Goal: Task Accomplishment & Management: Manage account settings

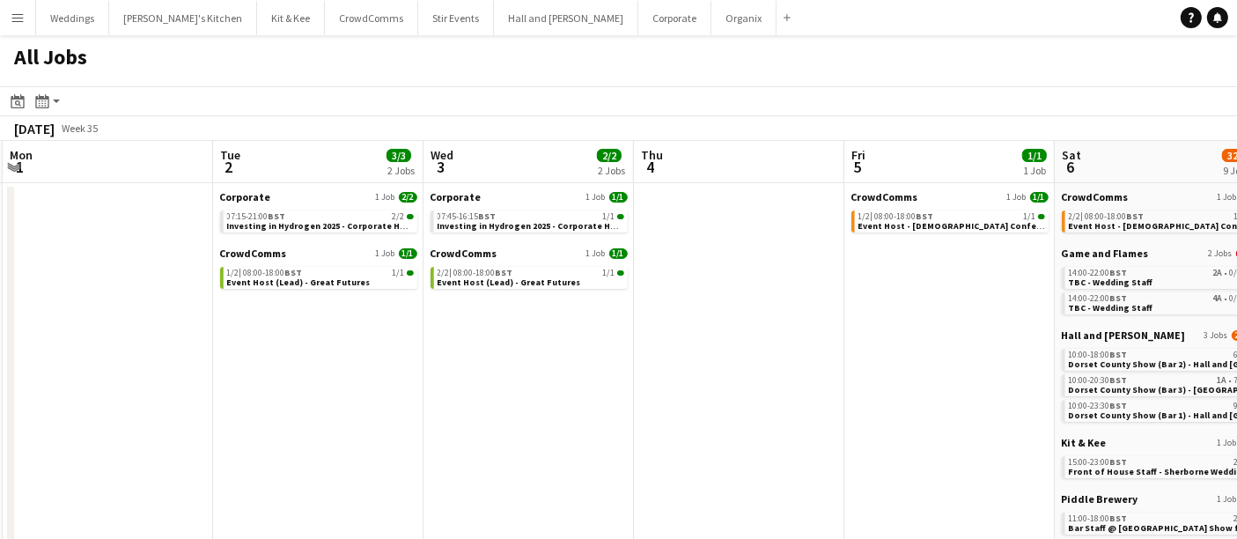
scroll to position [0, 629]
click at [294, 285] on span "Event Host (Lead) - Great Futures" at bounding box center [299, 282] width 144 height 11
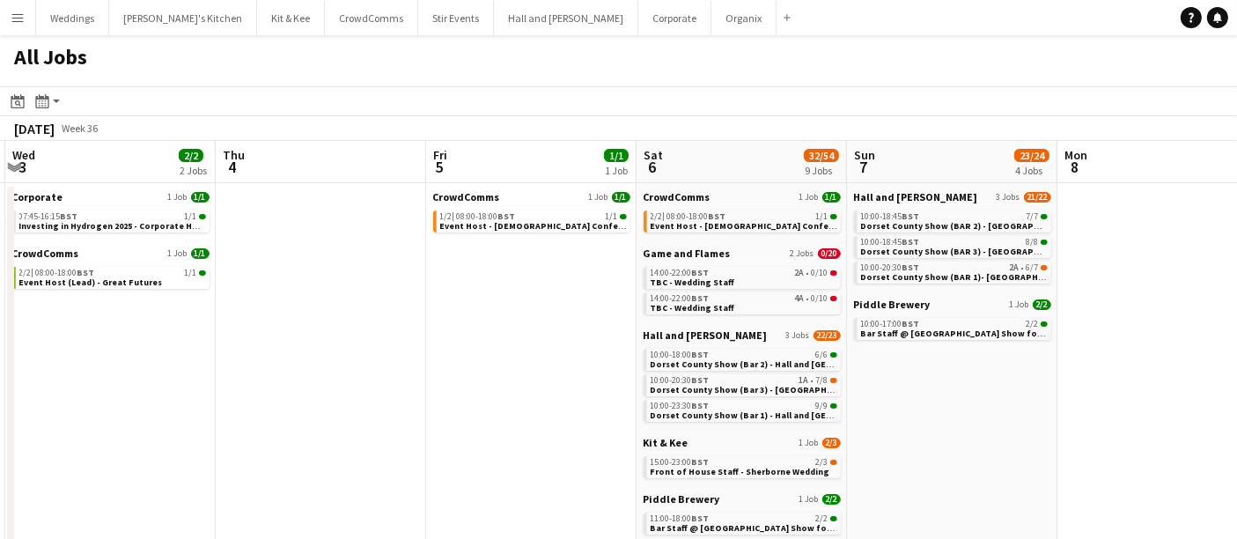
scroll to position [85, 0]
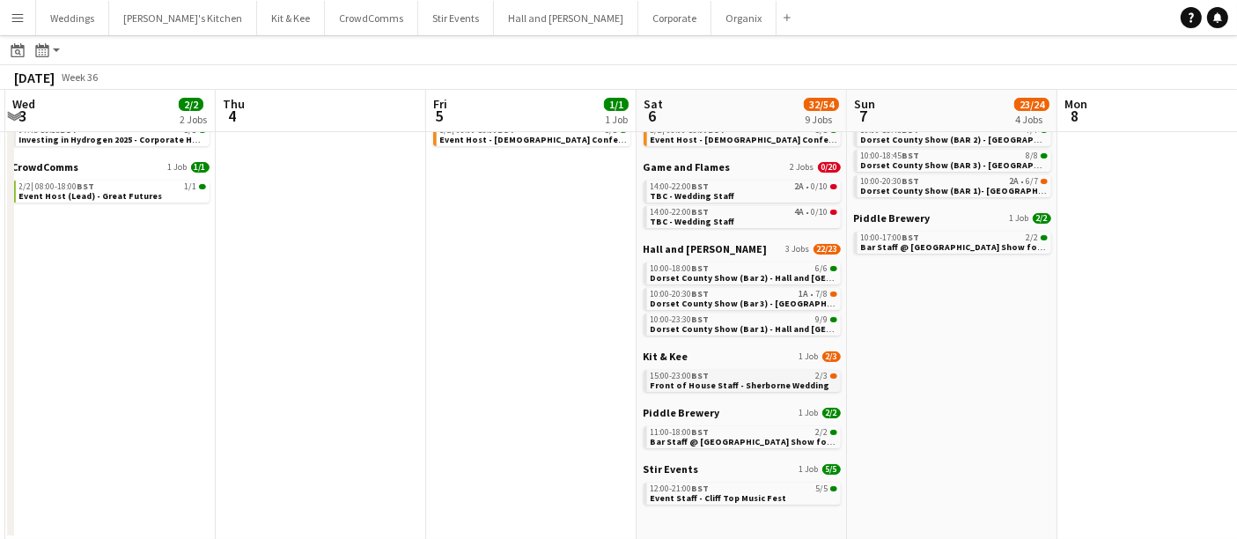
click at [724, 380] on span "Front of House Staff - Sherborne Wedding" at bounding box center [741, 385] width 180 height 11
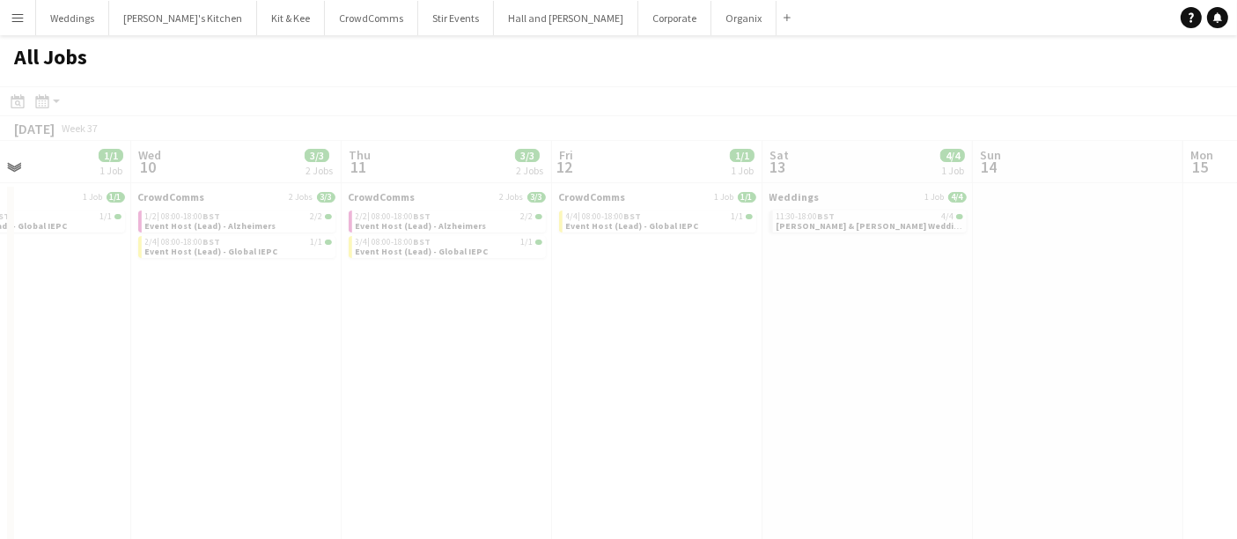
scroll to position [0, 503]
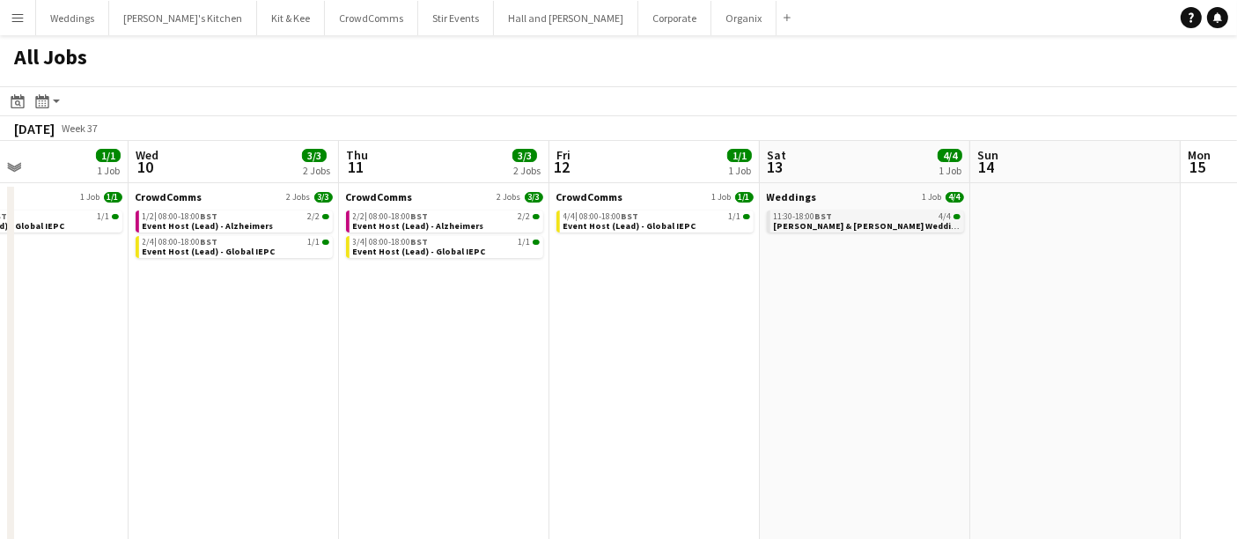
click at [845, 220] on span "Christian & Chloe Wedding" at bounding box center [868, 225] width 189 height 11
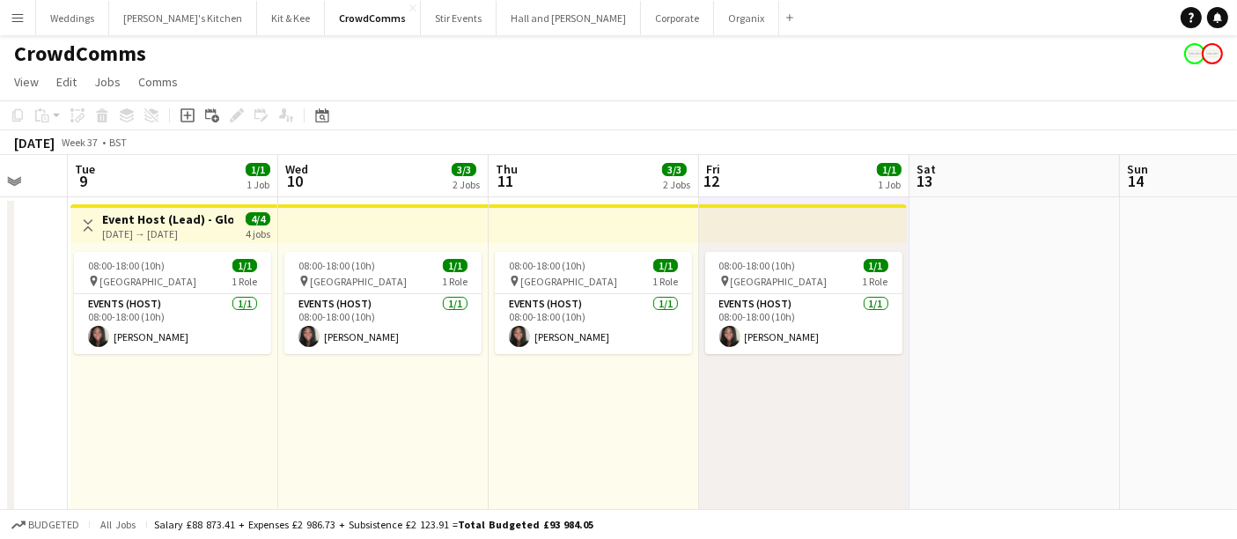
scroll to position [434, 0]
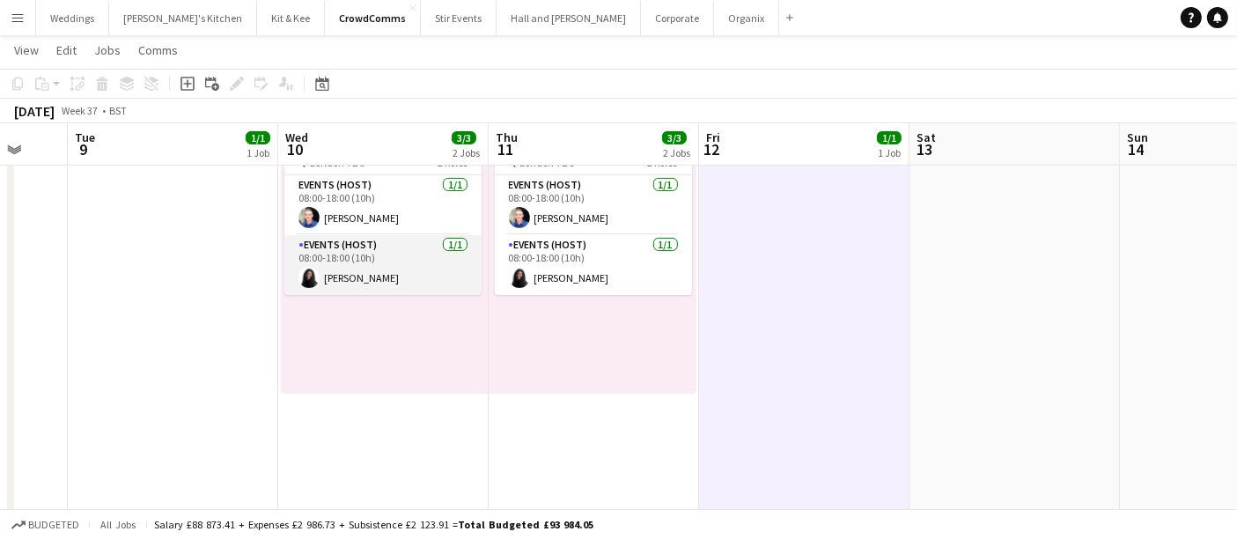
click at [389, 277] on app-card-role "Events (Host) 1/1 08:00-18:00 (10h) Keisha Byfield" at bounding box center [382, 265] width 197 height 60
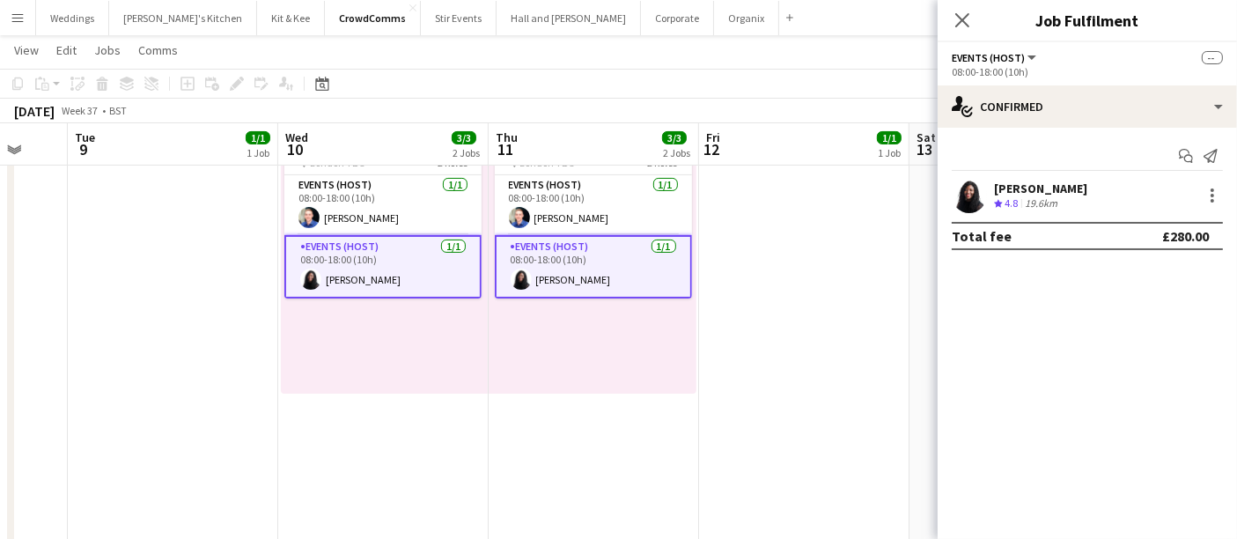
click at [962, 197] on app-user-avatar at bounding box center [969, 195] width 35 height 35
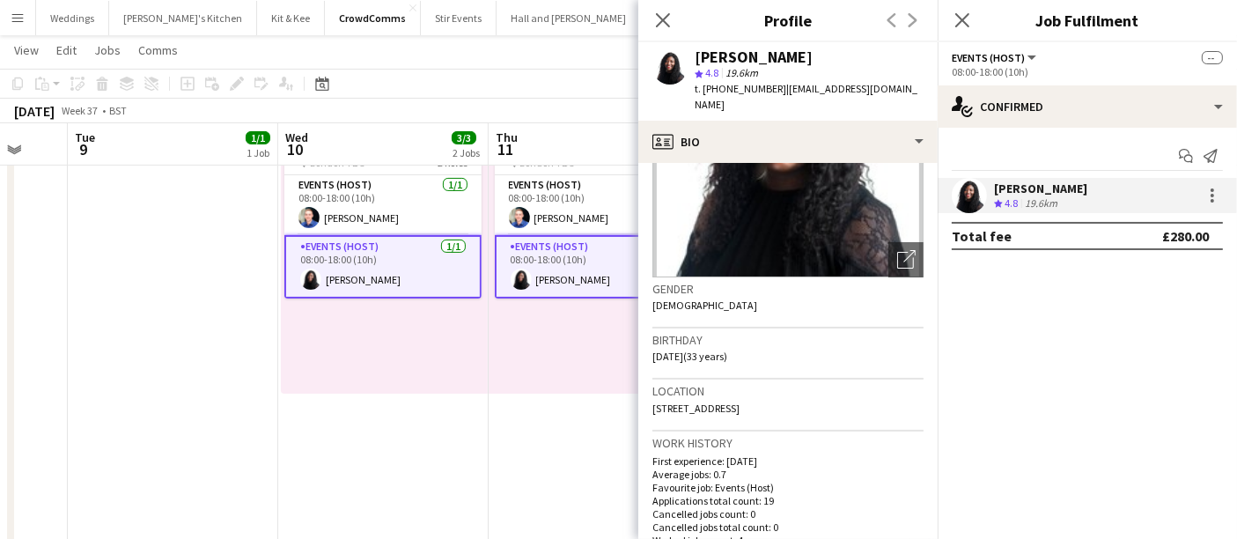
scroll to position [151, 0]
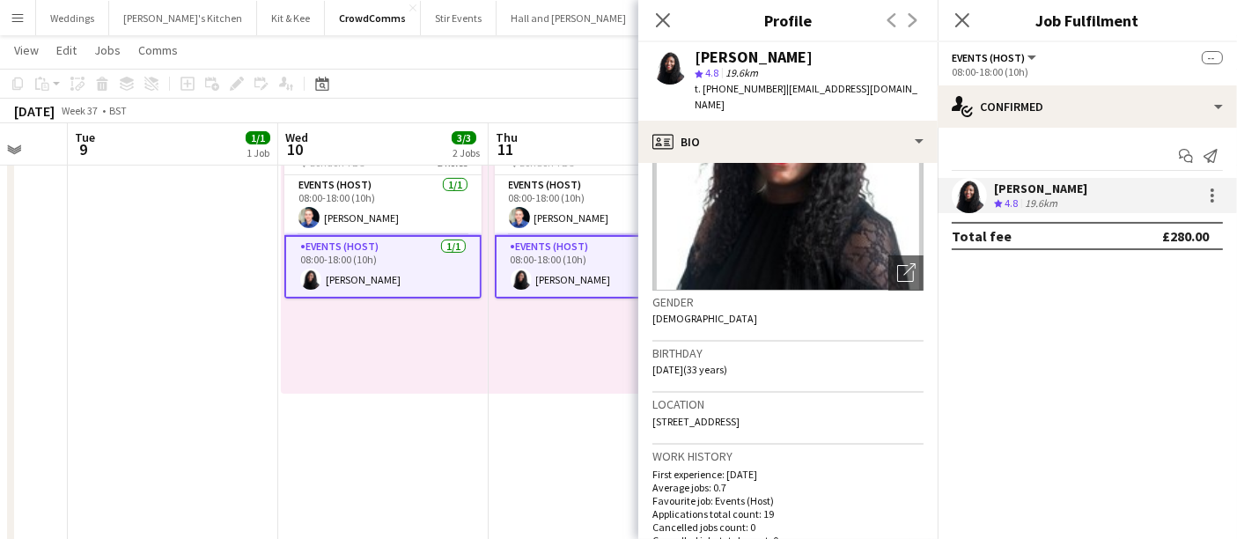
click at [495, 504] on app-date-cell "08:00-18:00 (10h) 1/1 pin Munich 1 Role Events (Host) 1/1 08:00-18:00 (10h) Van…" at bounding box center [594, 397] width 210 height 1268
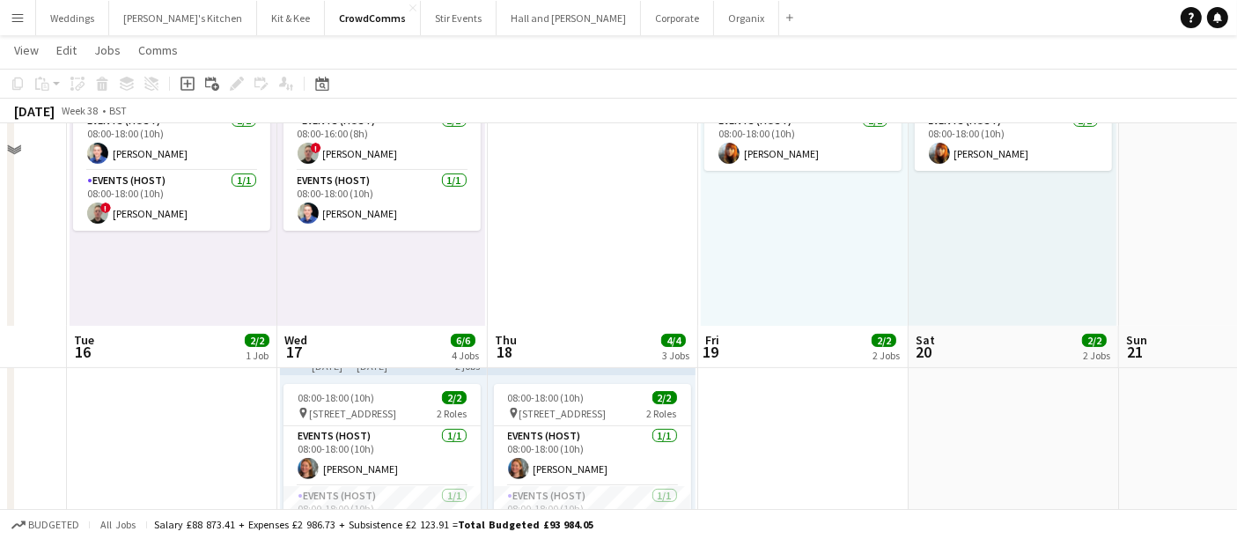
scroll to position [717, 0]
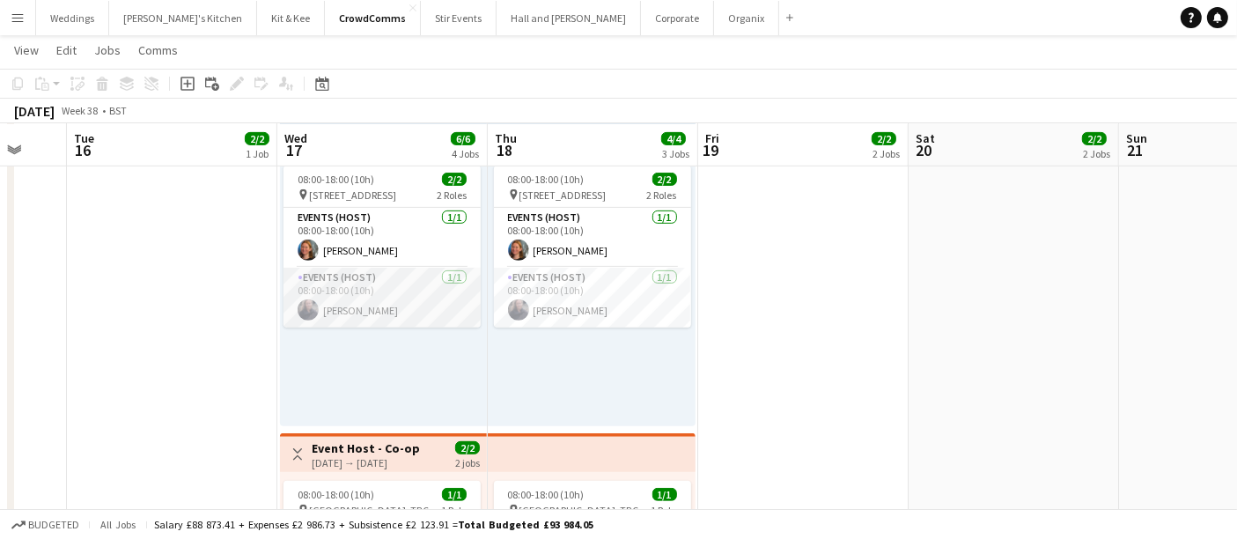
click at [326, 309] on app-card-role "Events (Host) 1/1 08:00-18:00 (10h) rachel hanks" at bounding box center [382, 298] width 197 height 60
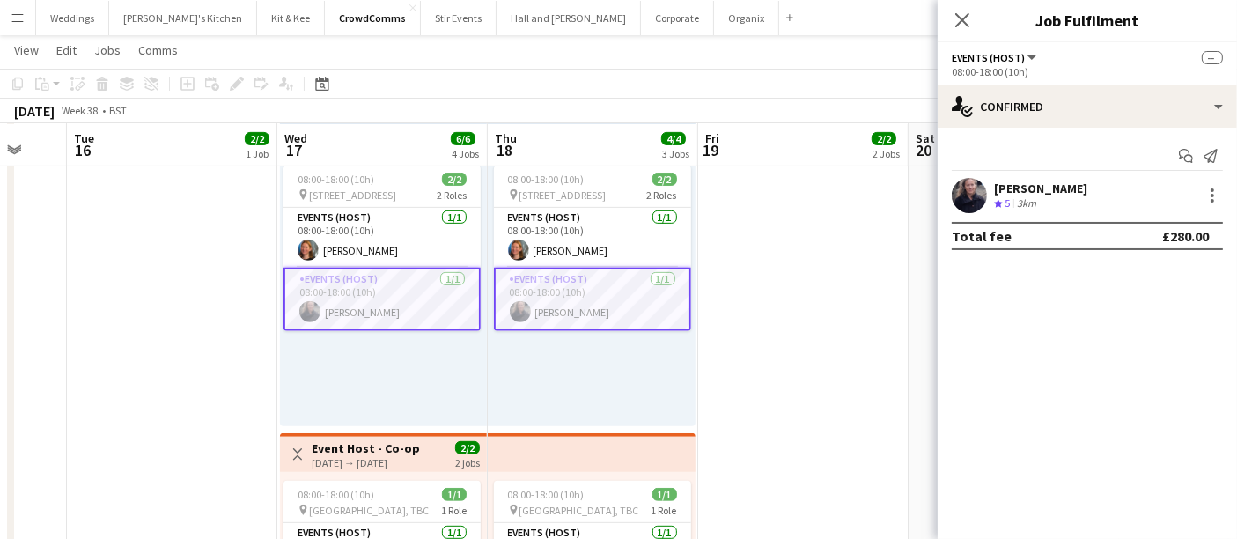
click at [955, 192] on app-user-avatar at bounding box center [969, 195] width 35 height 35
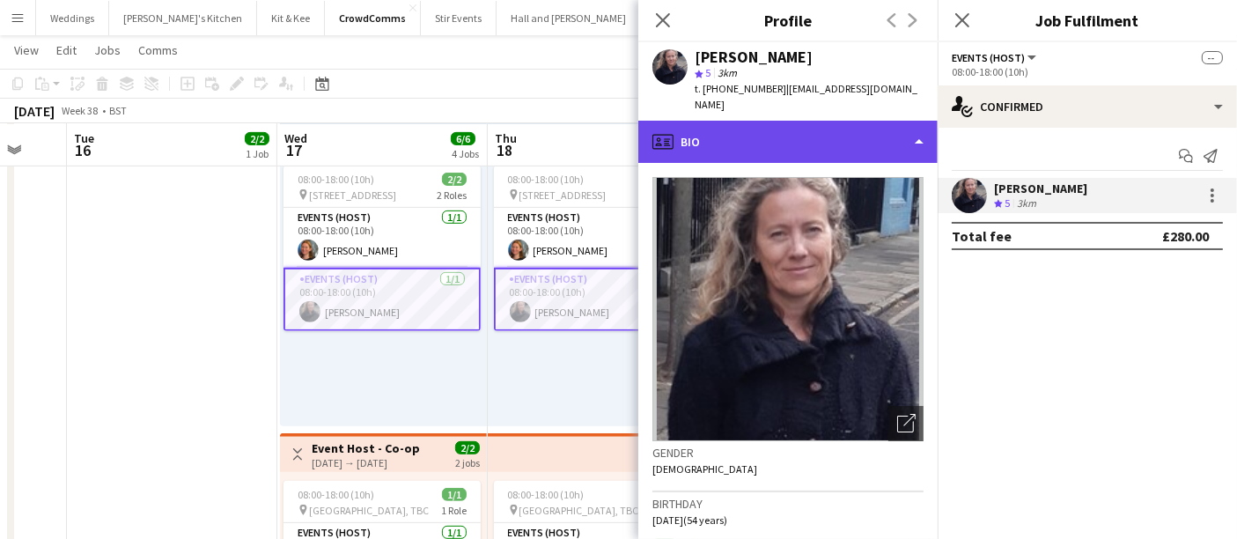
click at [725, 142] on div "profile Bio" at bounding box center [788, 142] width 299 height 42
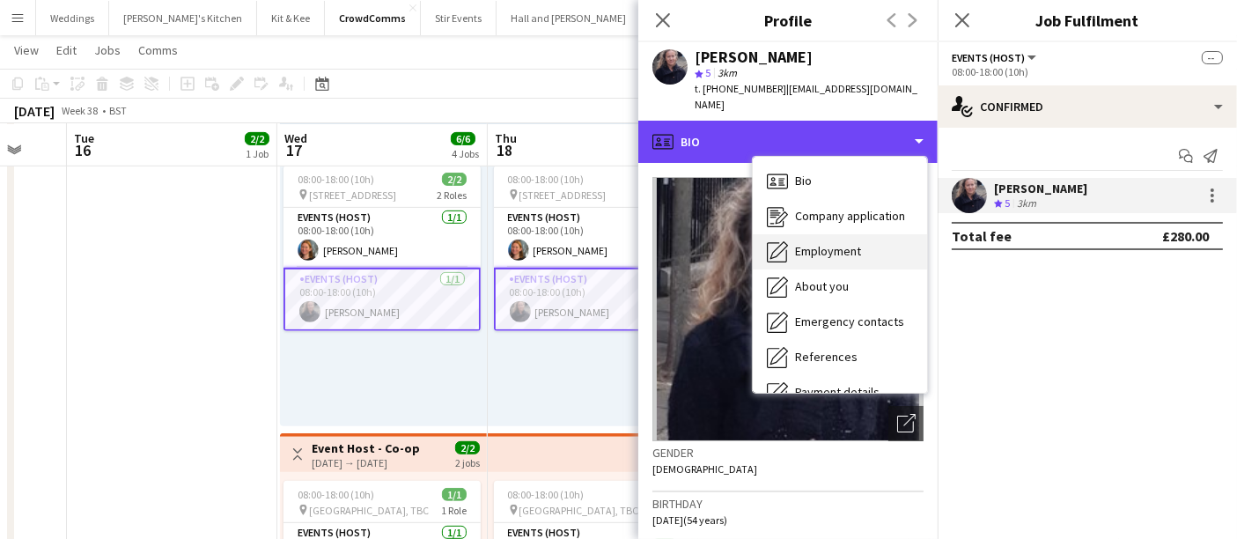
scroll to position [235, 0]
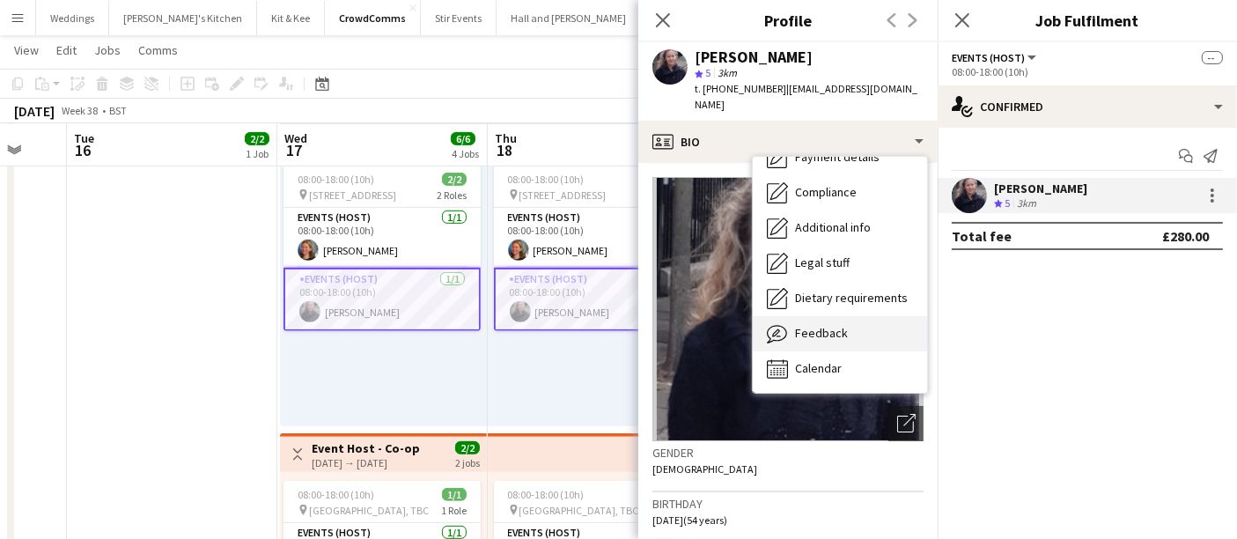
click at [818, 316] on div "Feedback Feedback" at bounding box center [840, 333] width 174 height 35
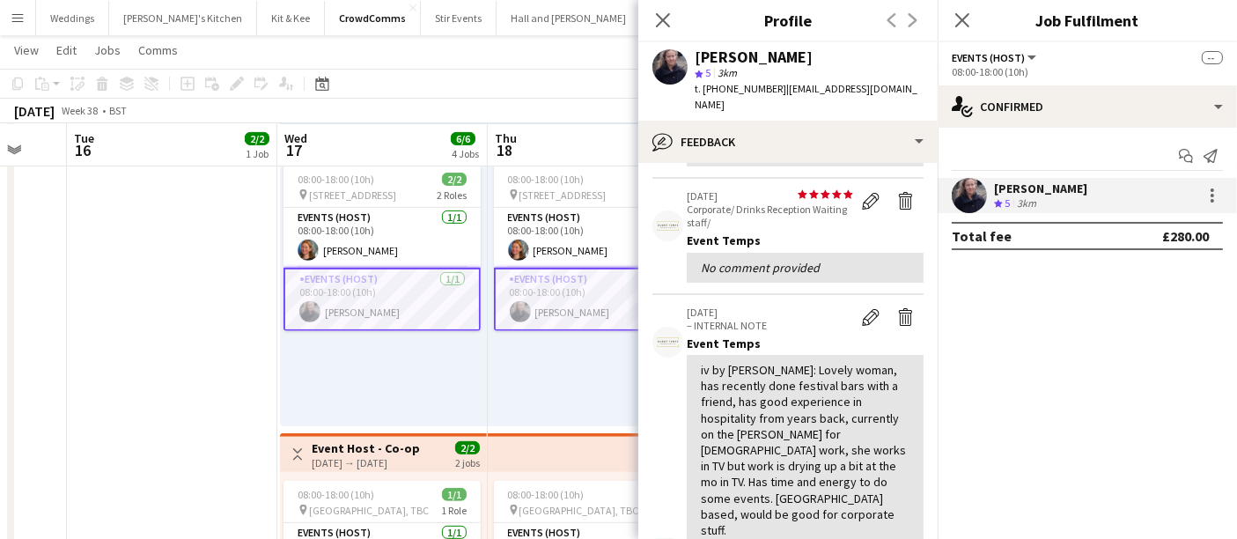
scroll to position [0, 0]
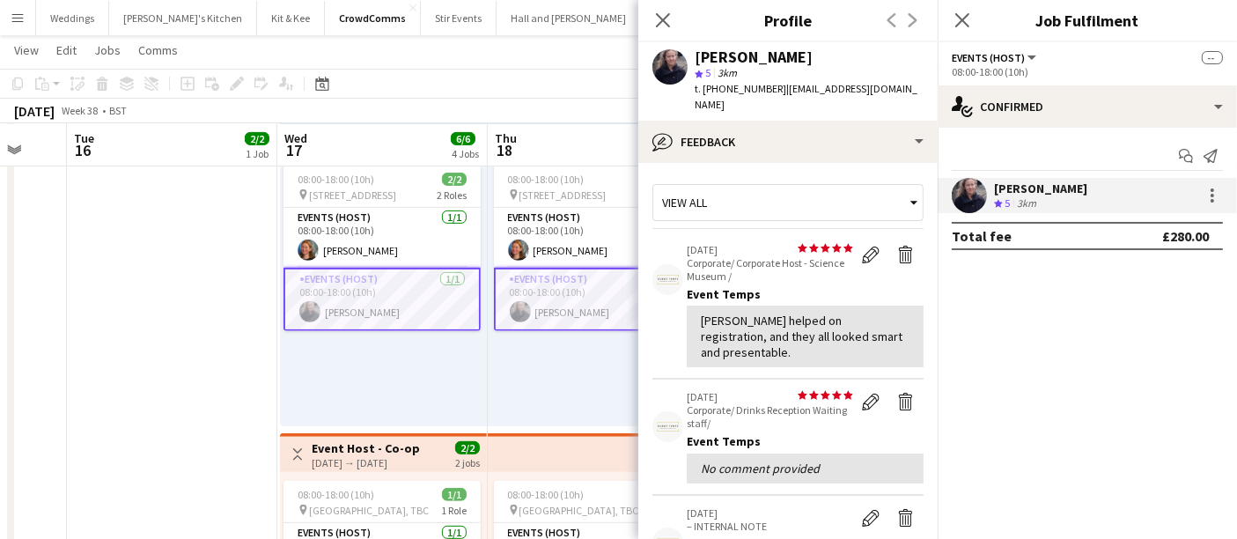
click at [740, 268] on div "star star star star star star star star star star 31-03-2025 Corporate/ Corpora…" at bounding box center [805, 305] width 237 height 125
click at [729, 256] on p "Corporate/ Corporate Host - Science Museum /" at bounding box center [770, 269] width 166 height 26
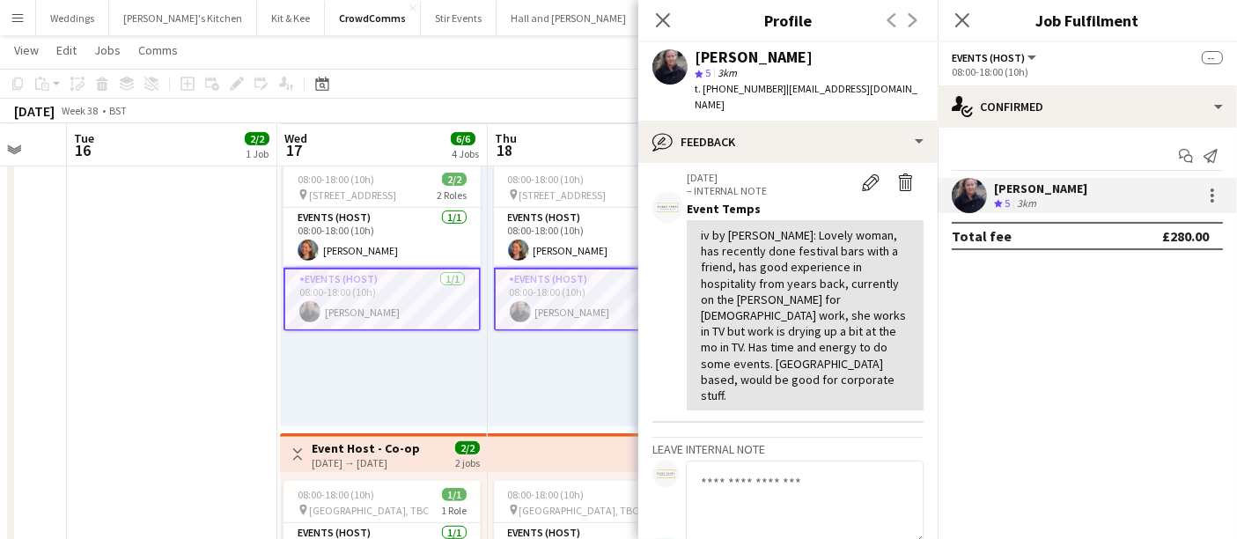
scroll to position [342, 0]
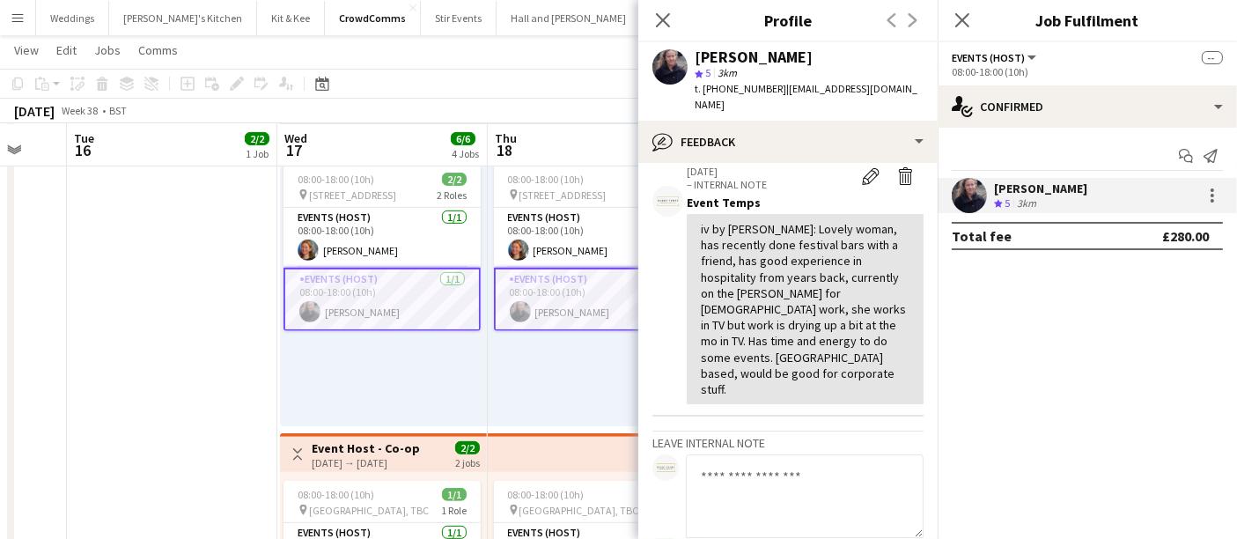
click at [429, 335] on div "08:00-18:00 (10h) 2/2 pin 1 Old Billingsgate 2 Roles Events (Host) 1/1 08:00-18…" at bounding box center [383, 291] width 207 height 269
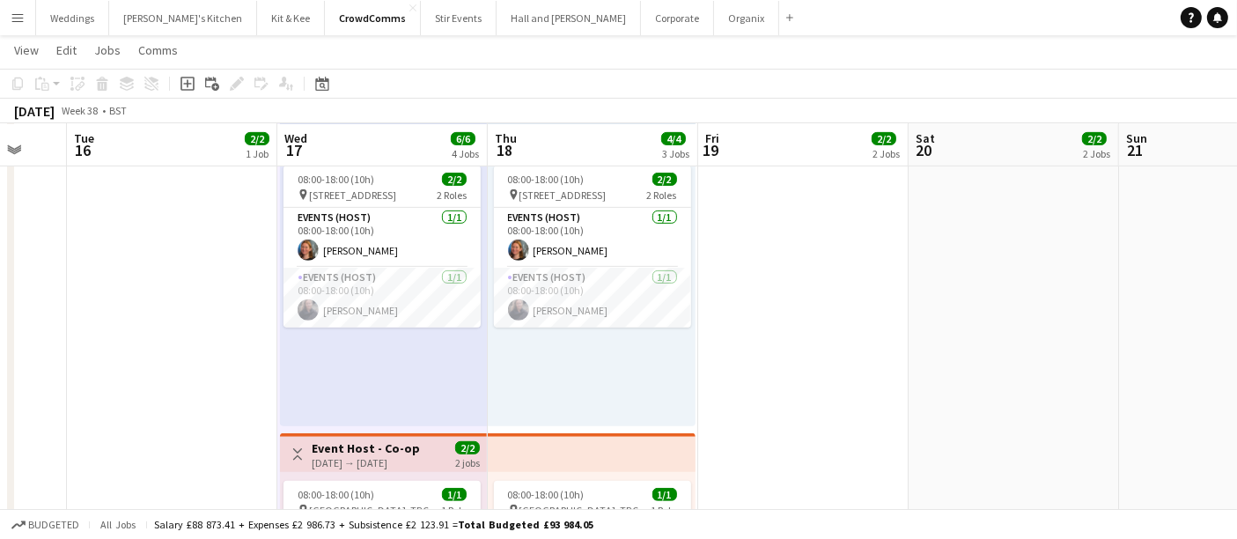
click at [757, 348] on app-date-cell "08:00-18:00 (10h) 1/1 pin Brighton, TBC 1 Role Events (Host) 1/1 08:00-18:00 (1…" at bounding box center [803, 114] width 210 height 1268
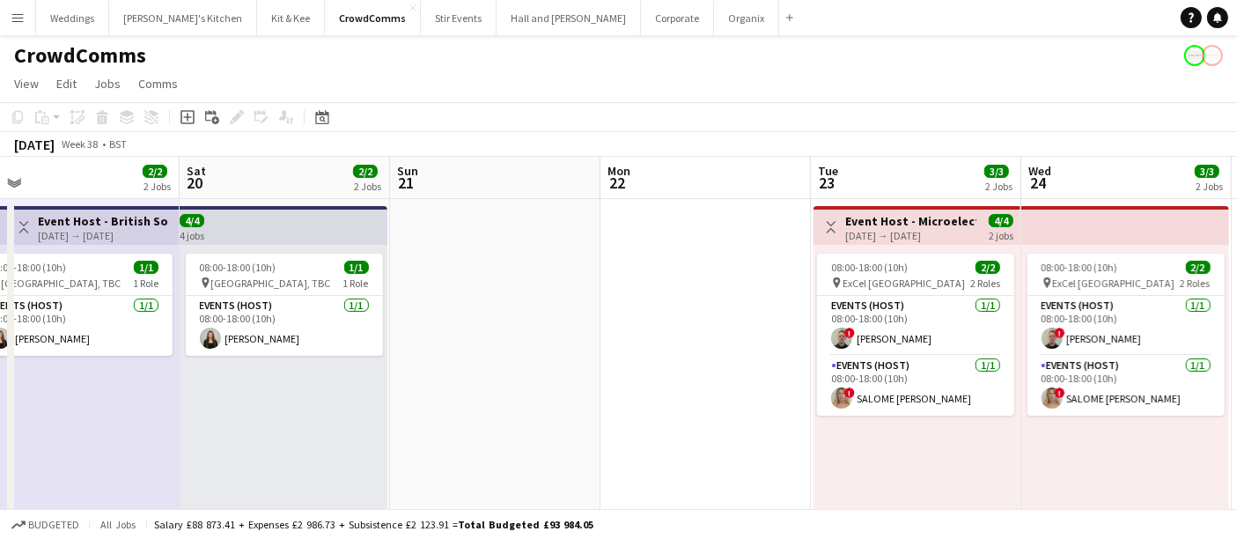
scroll to position [0, 614]
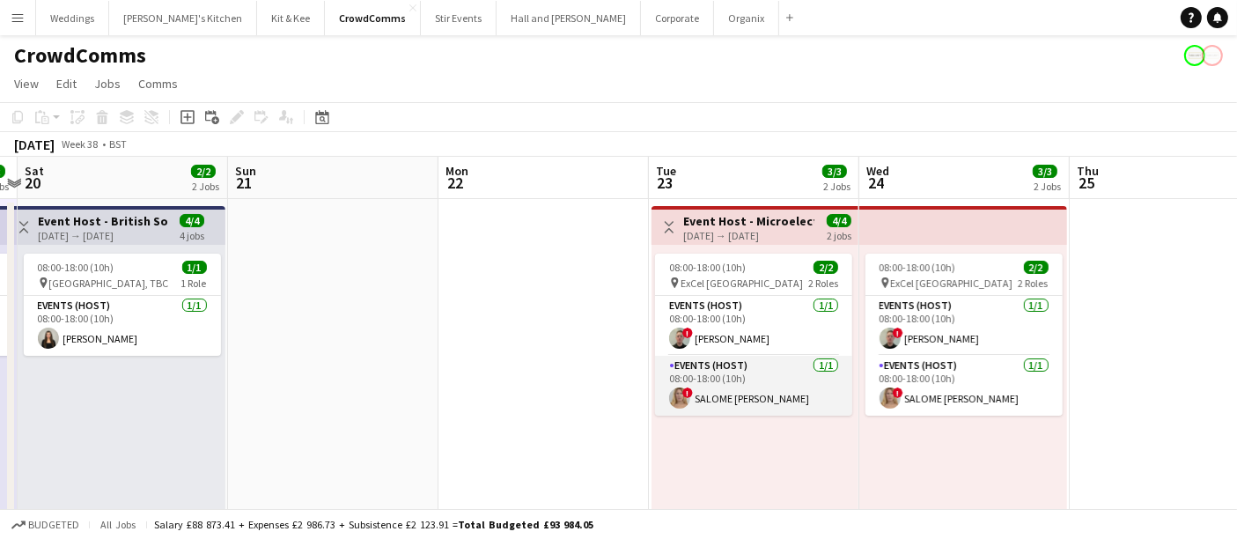
click at [713, 385] on app-card-role "Events (Host) 1/1 08:00-18:00 (10h) ! SALOME LUANA INCHAURRONDO" at bounding box center [753, 386] width 197 height 60
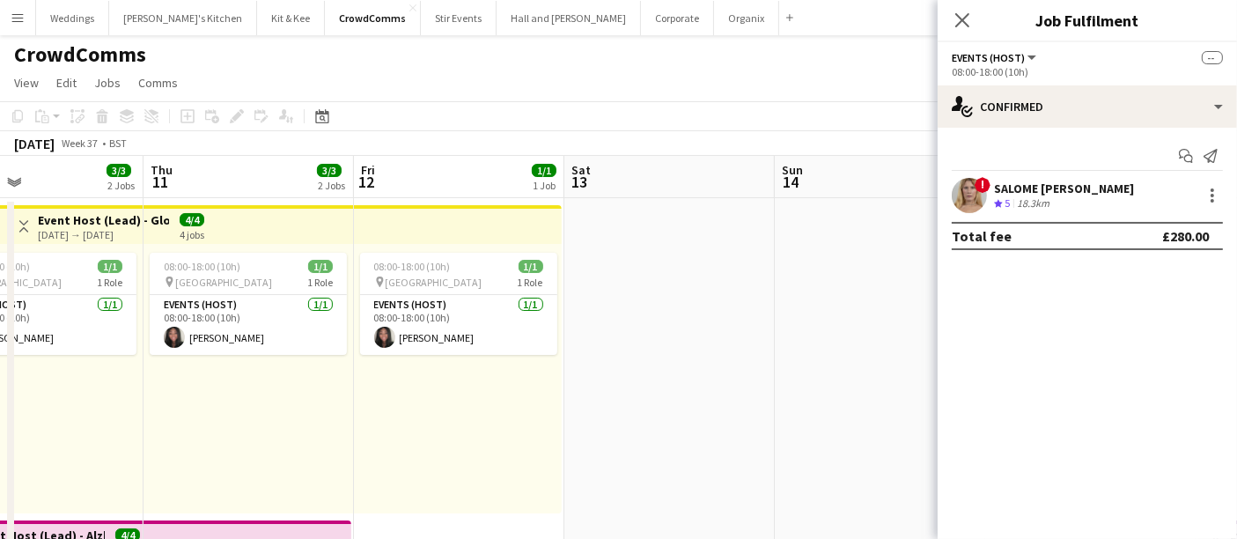
scroll to position [0, 483]
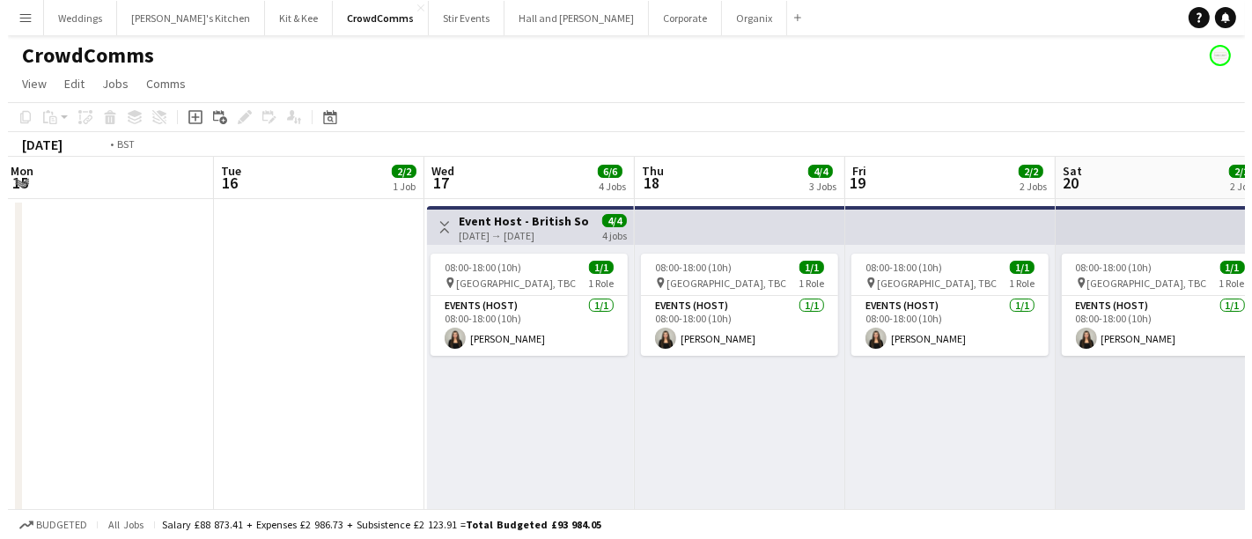
scroll to position [0, 641]
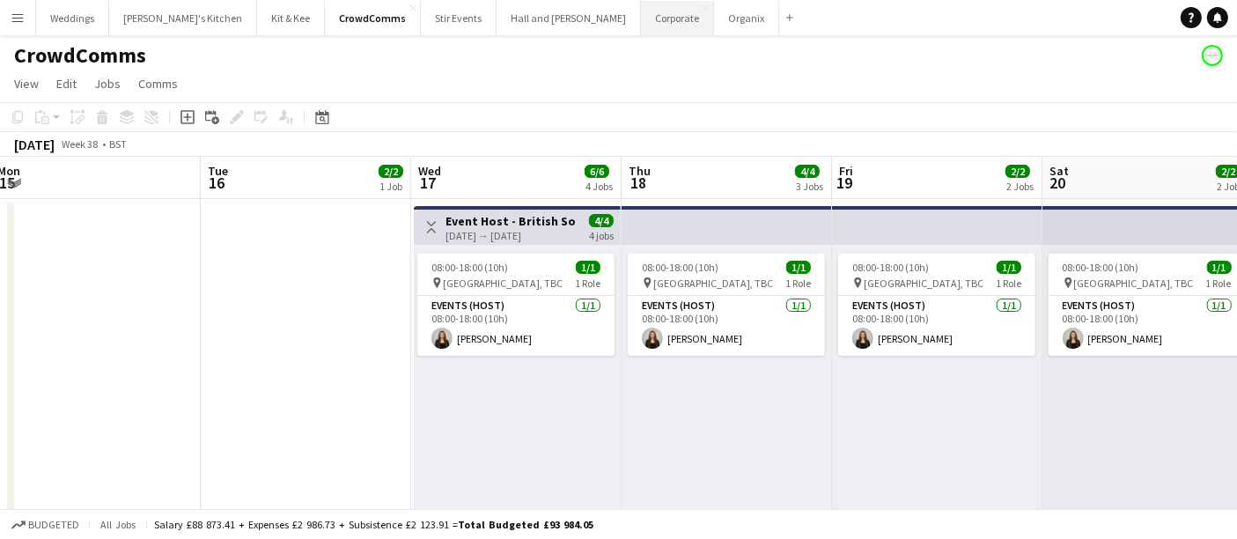
click at [641, 14] on button "Corporate Close" at bounding box center [677, 18] width 73 height 34
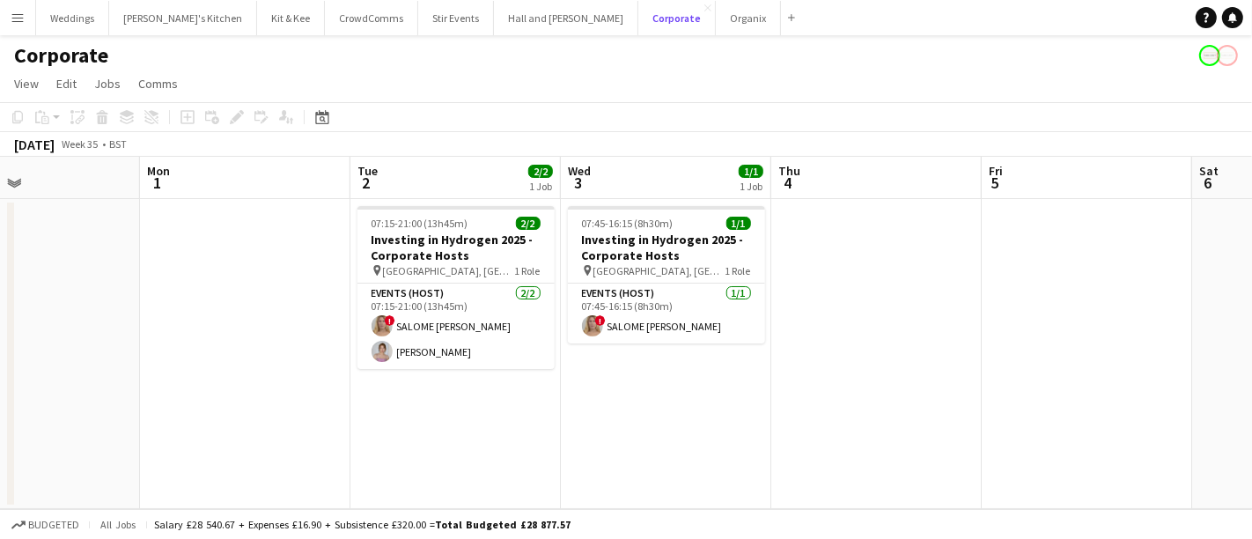
scroll to position [0, 717]
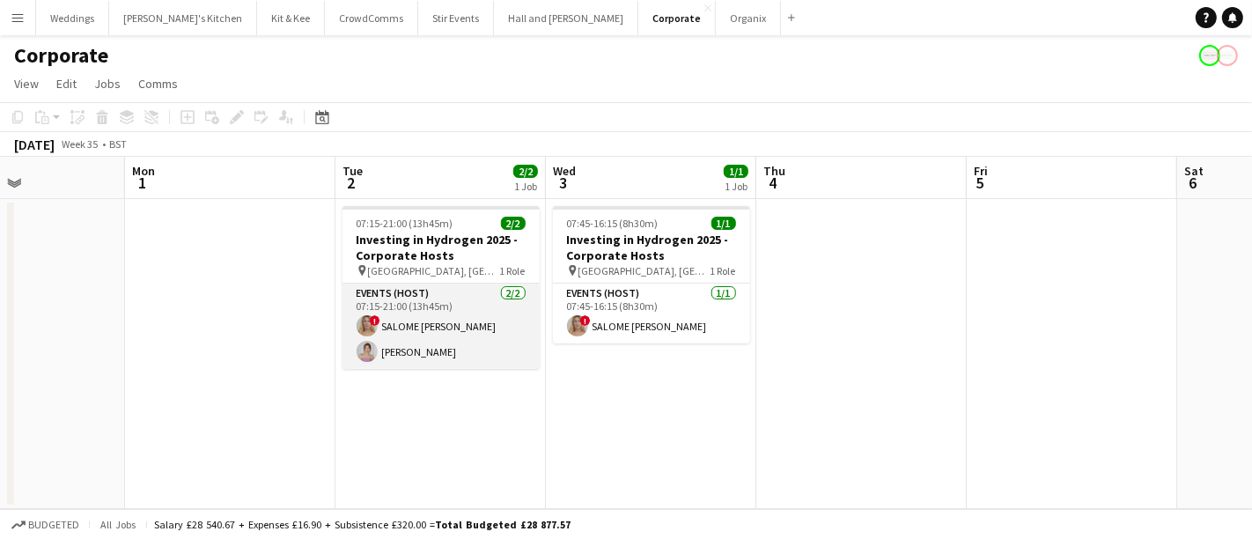
click at [419, 343] on app-card-role "Events (Host) 2/2 07:15-21:00 (13h45m) ! SALOME LUANA INCHAURRONDO Morgane Hemi…" at bounding box center [441, 326] width 197 height 85
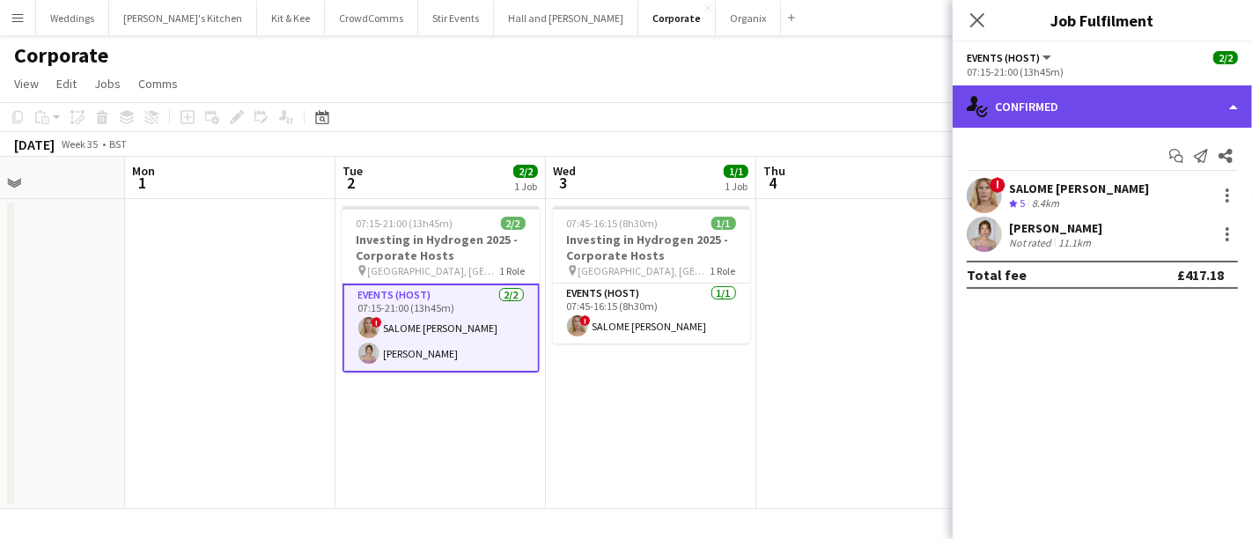
click at [1081, 115] on div "single-neutral-actions-check-2 Confirmed" at bounding box center [1102, 106] width 299 height 42
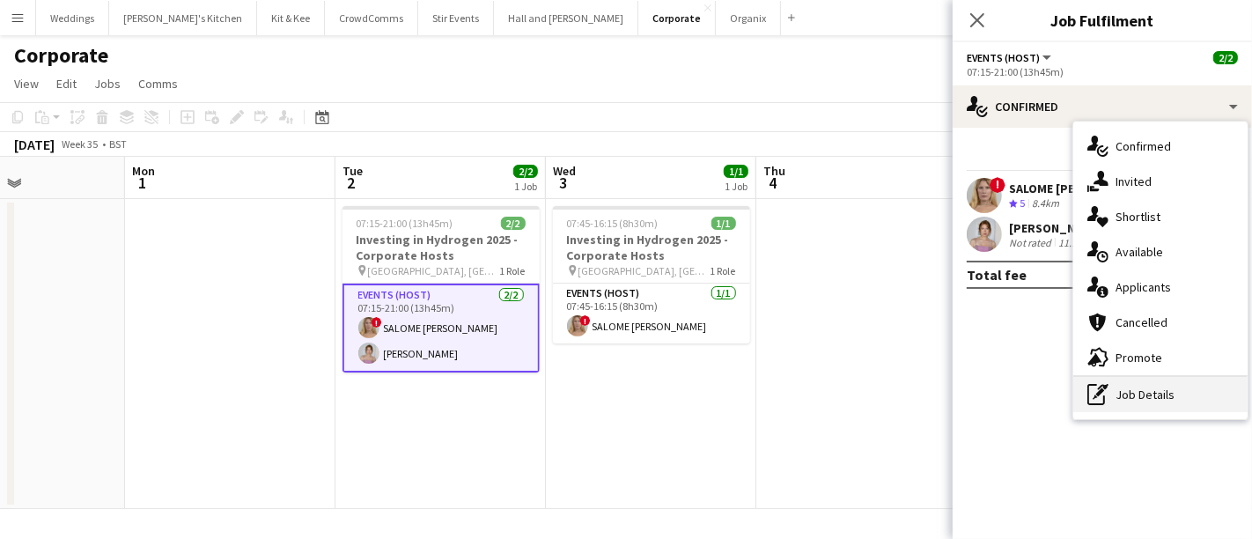
click at [1149, 409] on div "pen-write Job Details" at bounding box center [1161, 394] width 174 height 35
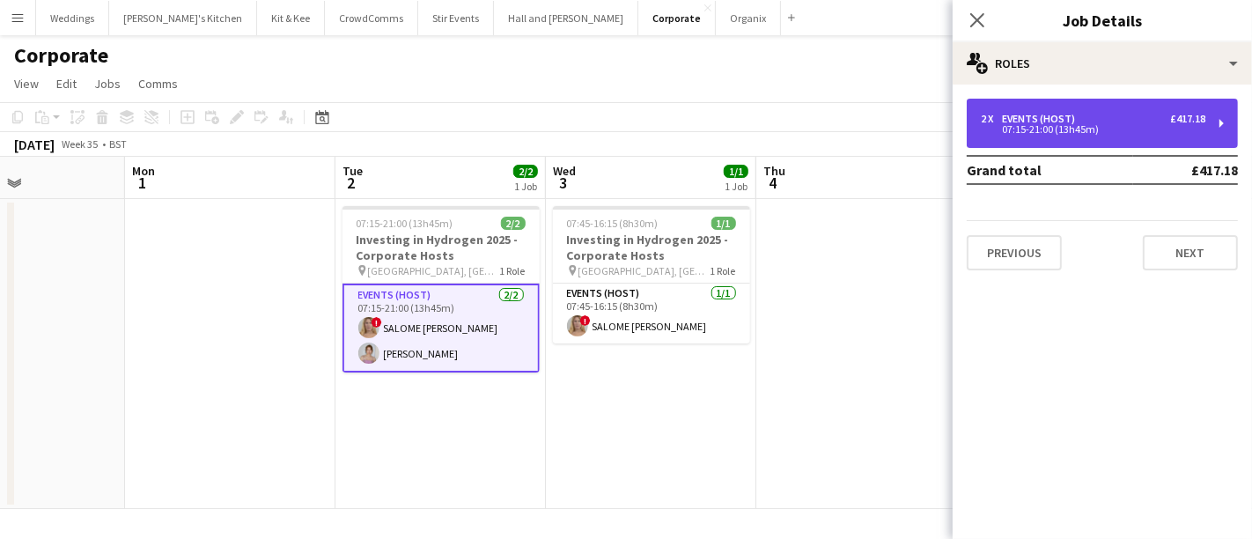
click at [1064, 127] on div "07:15-21:00 (13h45m)" at bounding box center [1093, 129] width 225 height 9
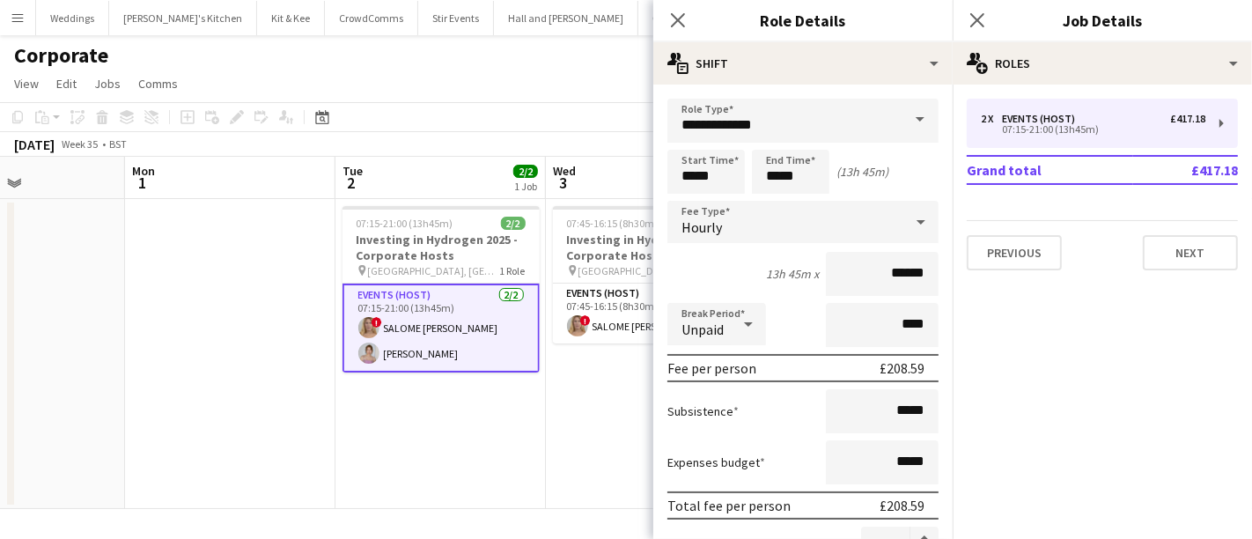
click at [504, 446] on app-date-cell "07:15-21:00 (13h45m) 2/2 Investing in Hydrogen 2025 - Corporate Hosts pin QEII …" at bounding box center [441, 354] width 210 height 310
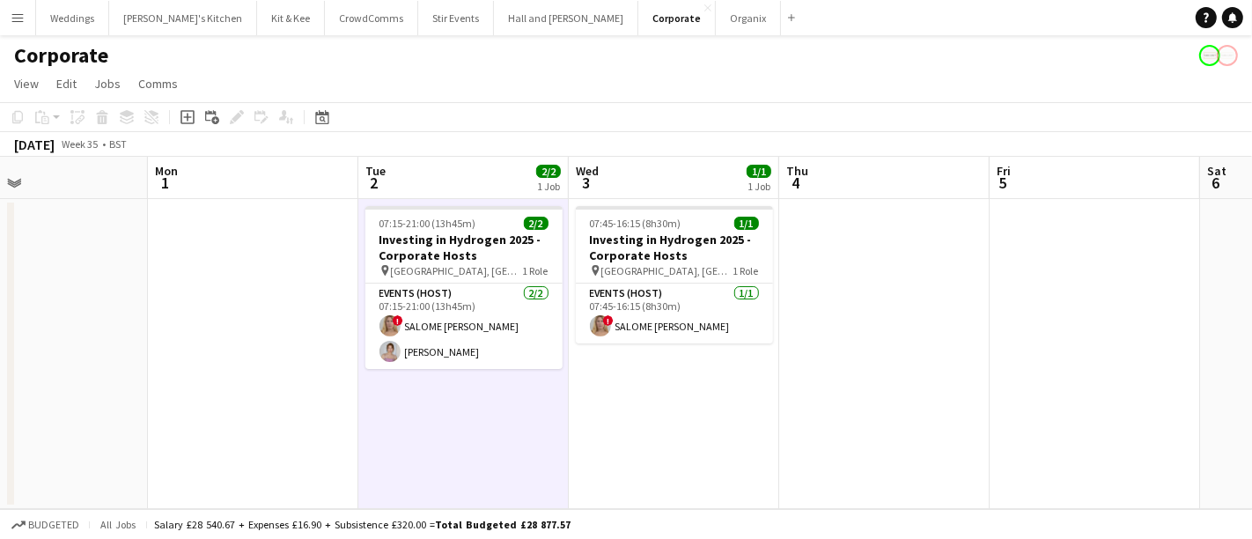
scroll to position [0, 483]
click at [307, 421] on app-date-cell at bounding box center [254, 354] width 210 height 310
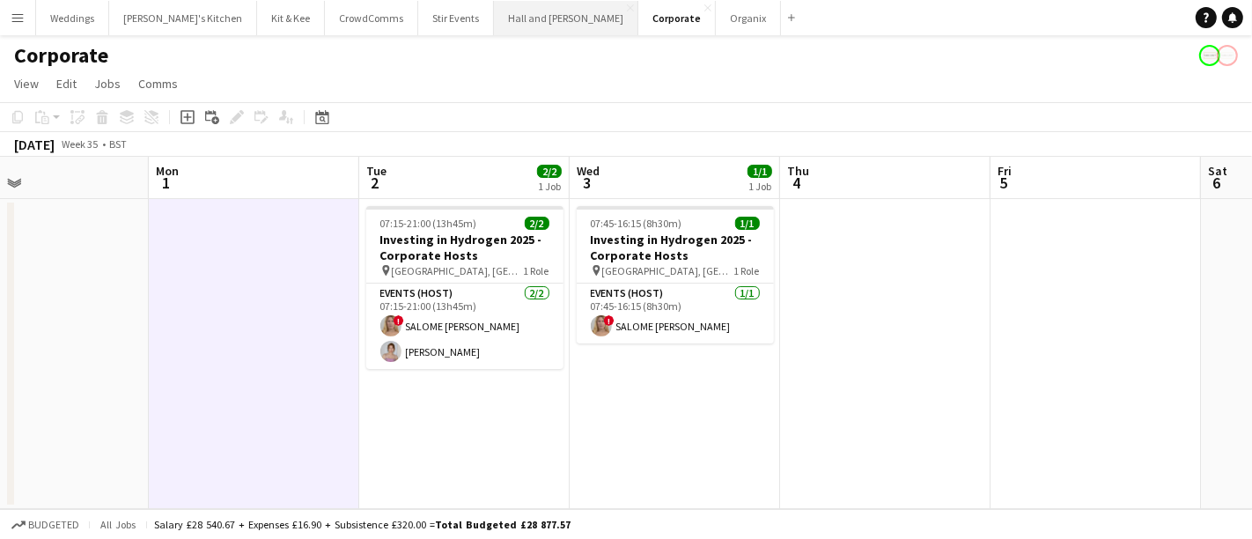
click at [494, 9] on button "Hall and [PERSON_NAME] Close" at bounding box center [566, 18] width 144 height 34
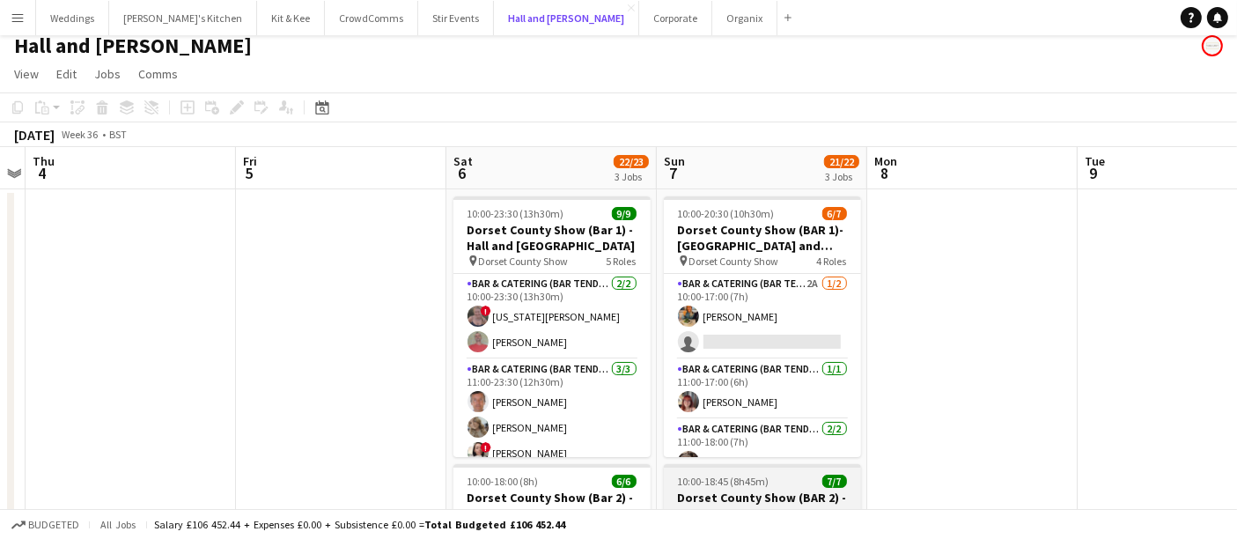
scroll to position [5, 0]
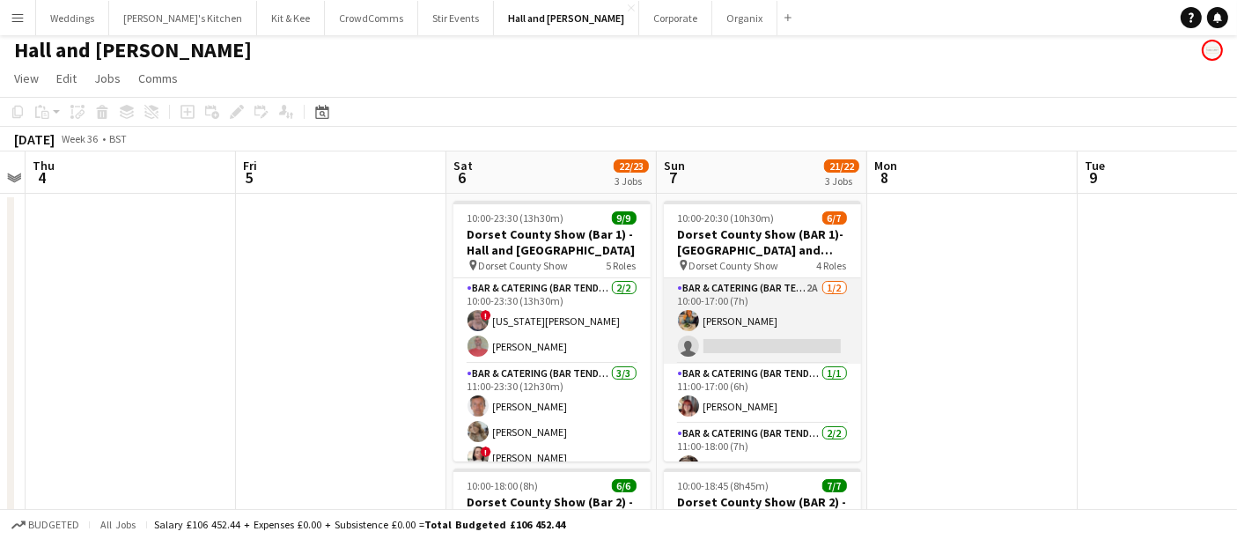
click at [774, 332] on app-card-role "Bar & Catering (Bar Tender) 2A 1/2 10:00-17:00 (7h) Isobel Haskell single-neutr…" at bounding box center [762, 320] width 197 height 85
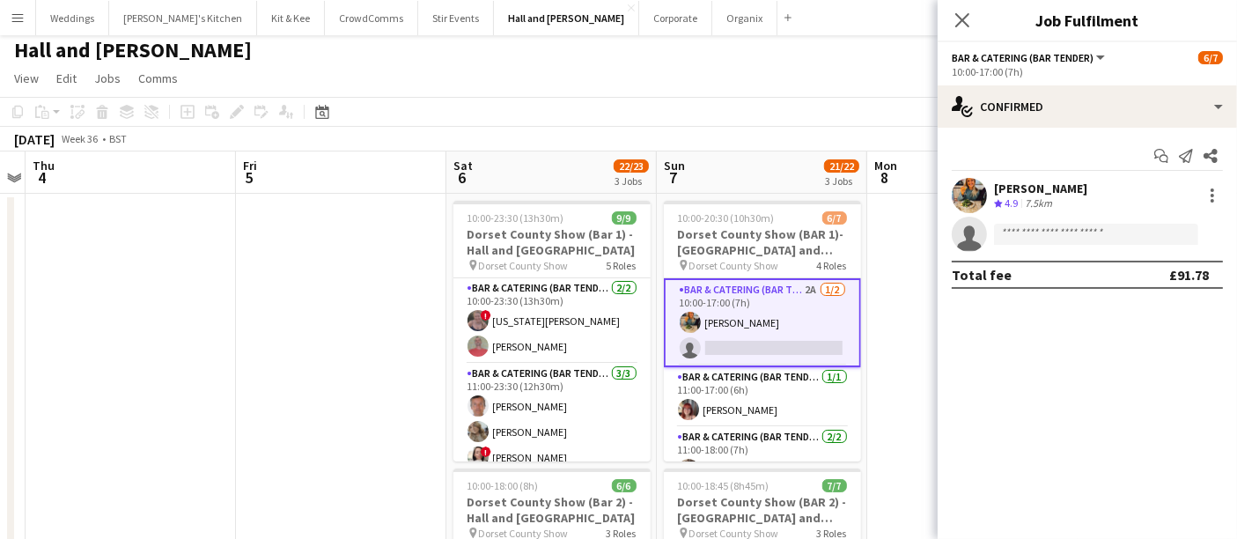
click at [1094, 128] on div "Start chat Send notification Share Isobel Haskell Crew rating 4.9 7.5km single-…" at bounding box center [1087, 215] width 299 height 175
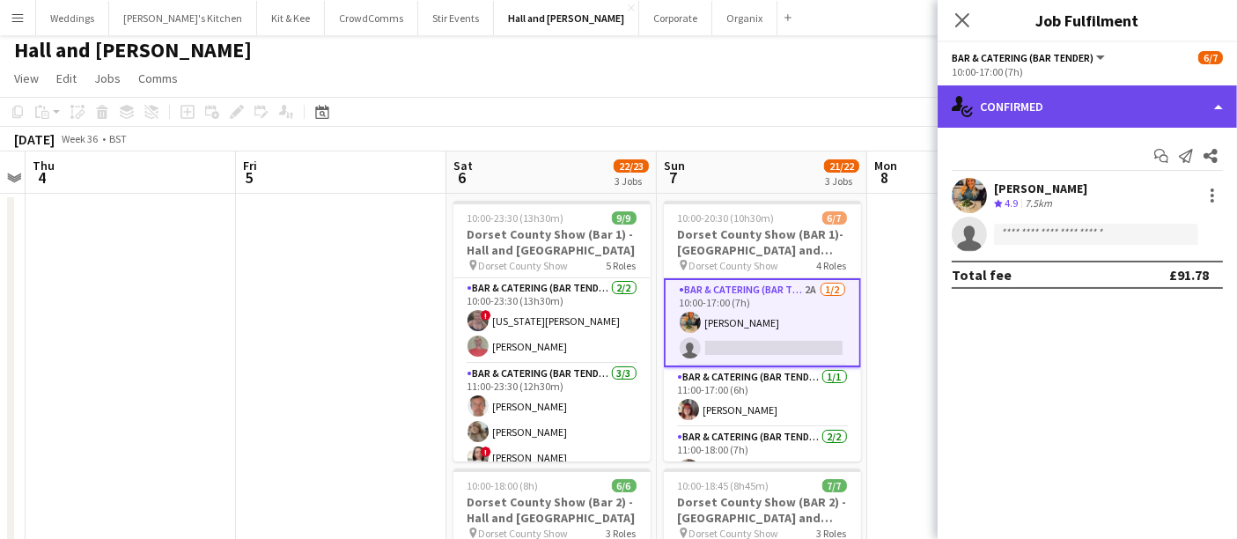
click at [1112, 94] on div "single-neutral-actions-check-2 Confirmed" at bounding box center [1087, 106] width 299 height 42
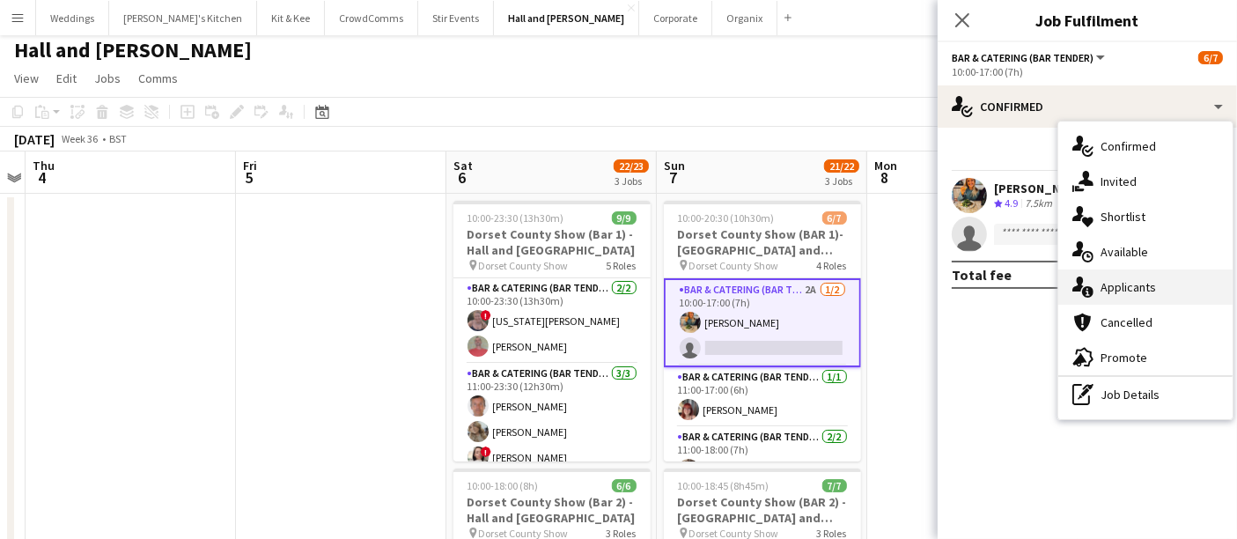
click at [1123, 272] on div "single-neutral-actions-information Applicants" at bounding box center [1146, 286] width 174 height 35
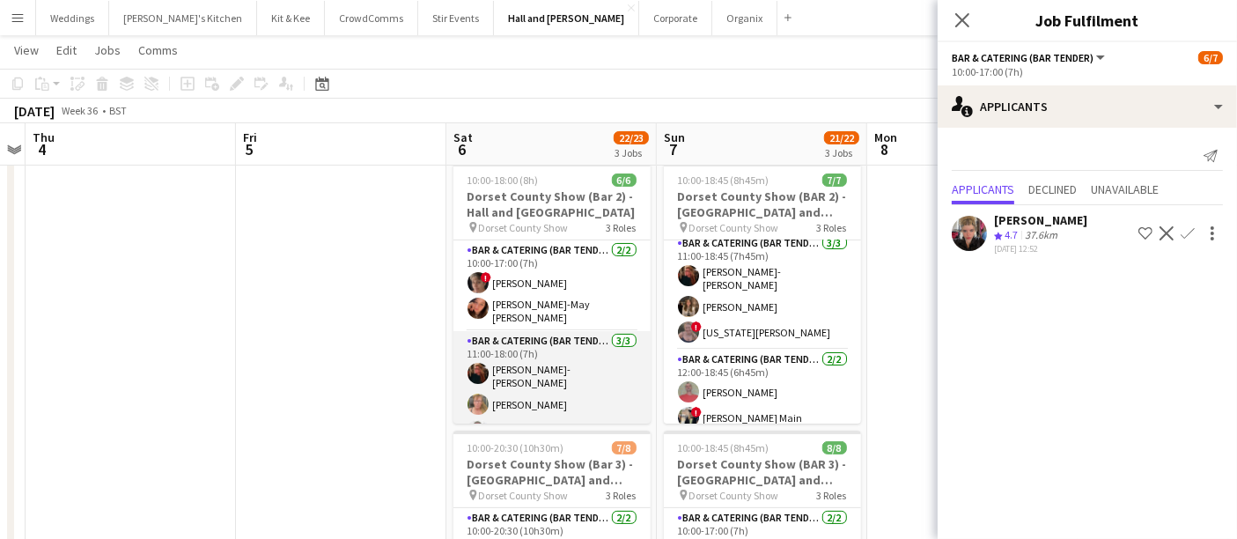
scroll to position [72, 0]
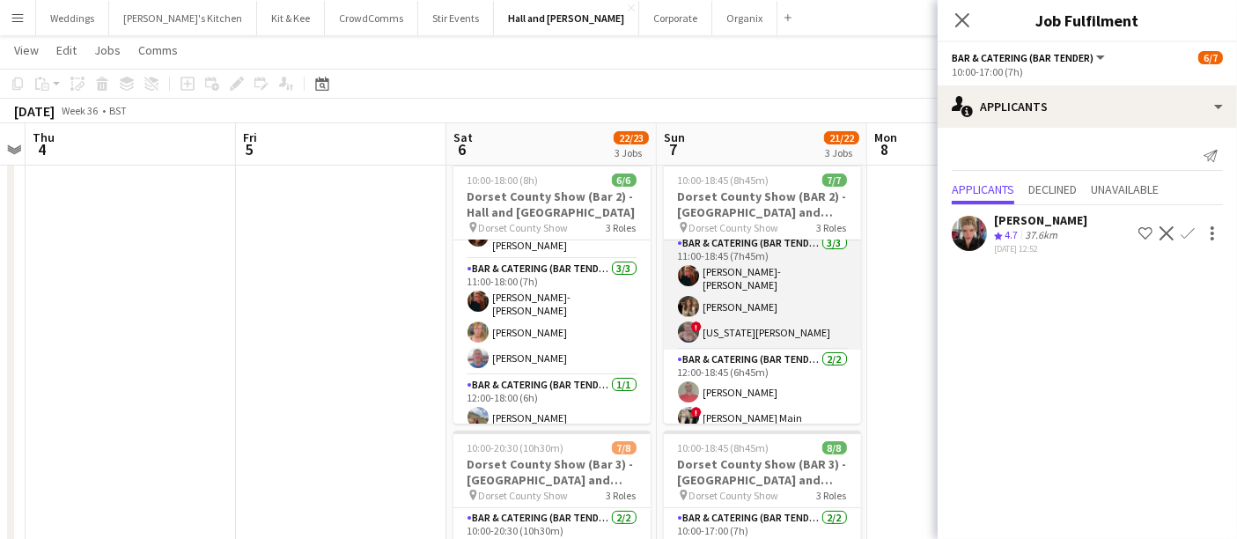
click at [705, 293] on app-card-role "Bar & Catering (Bar Tender) 3/3 11:00-18:45 (7h45m) Haley-Jane Ferguson lily cl…" at bounding box center [762, 291] width 197 height 116
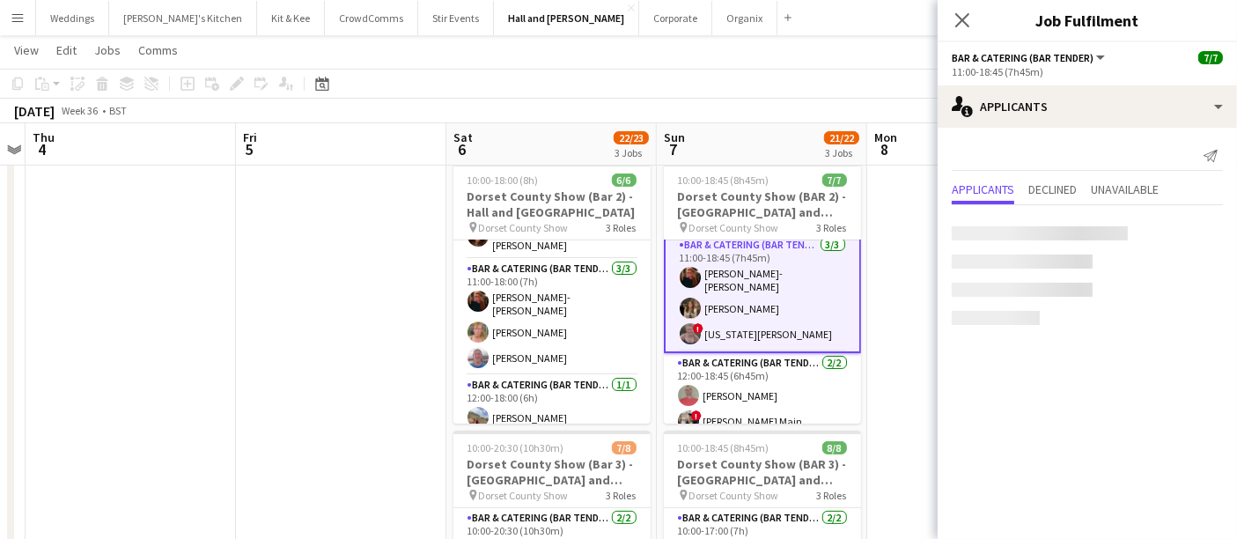
scroll to position [100, 0]
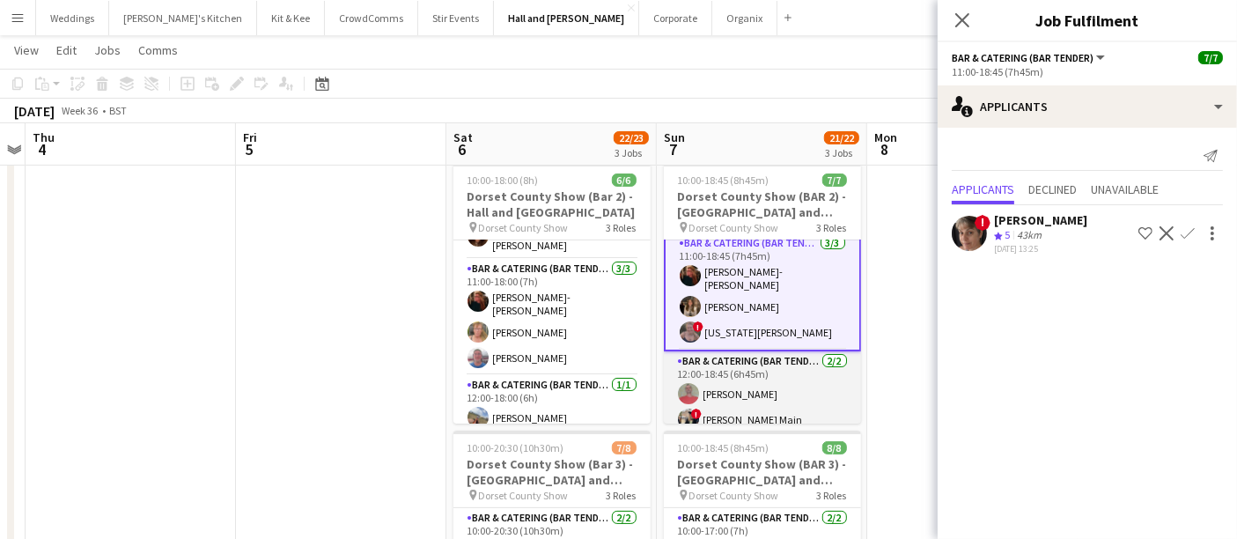
click at [705, 369] on app-card-role "Bar & Catering (Bar Tender) 2/2 12:00-18:45 (6h45m) Colin Sherman ! Tillie Main" at bounding box center [762, 393] width 197 height 85
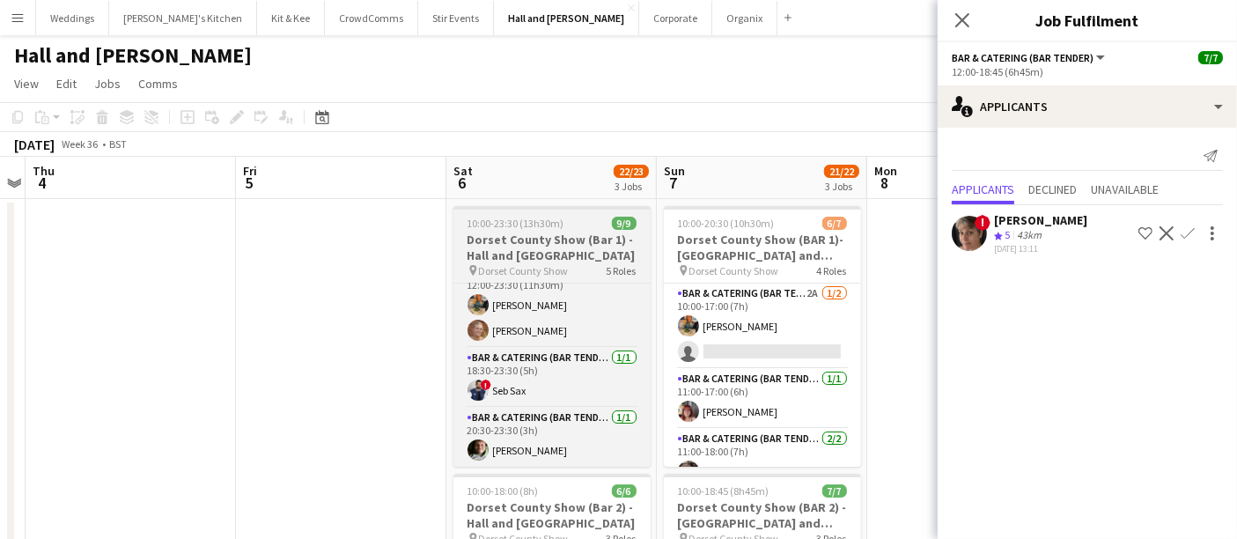
scroll to position [0, 626]
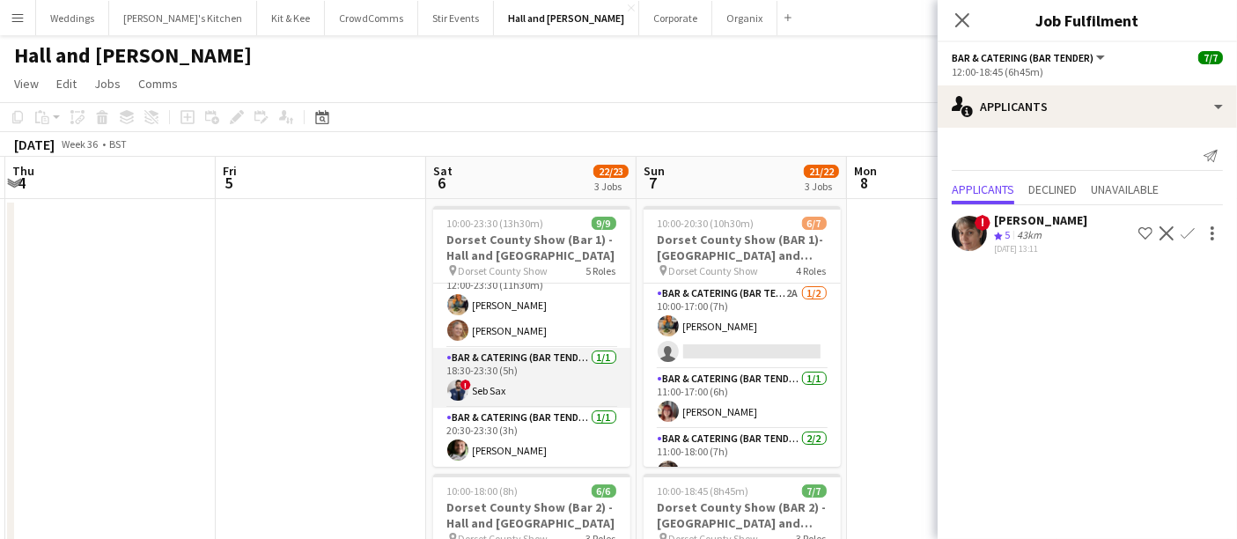
click at [458, 373] on app-card-role "Bar & Catering (Bar Tender) 1/1 18:30-23:30 (5h) ! Seb Sax" at bounding box center [531, 378] width 197 height 60
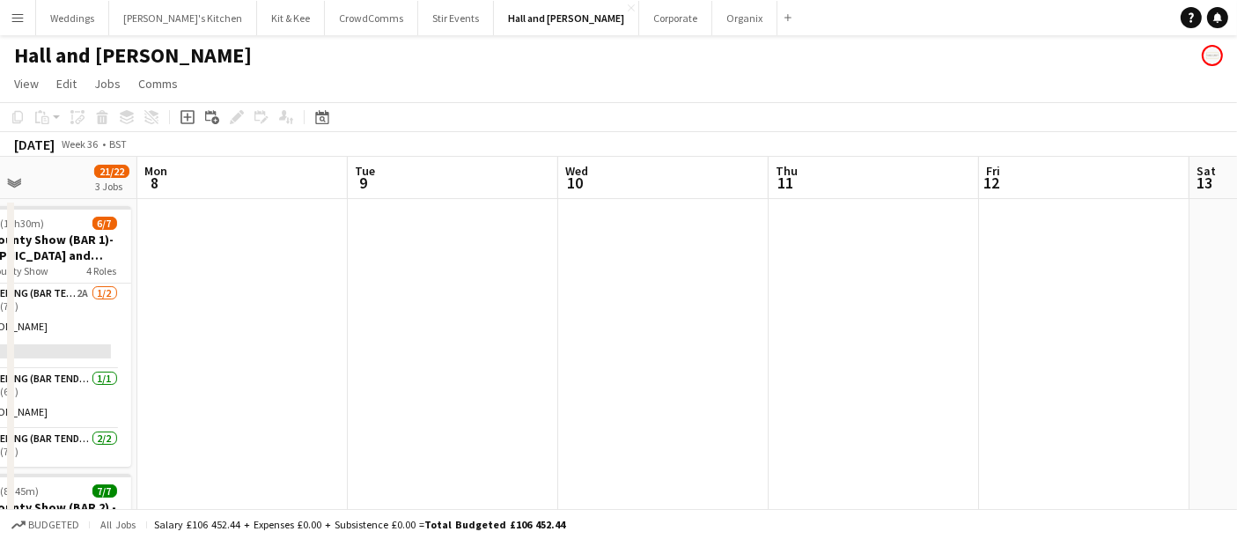
scroll to position [0, 710]
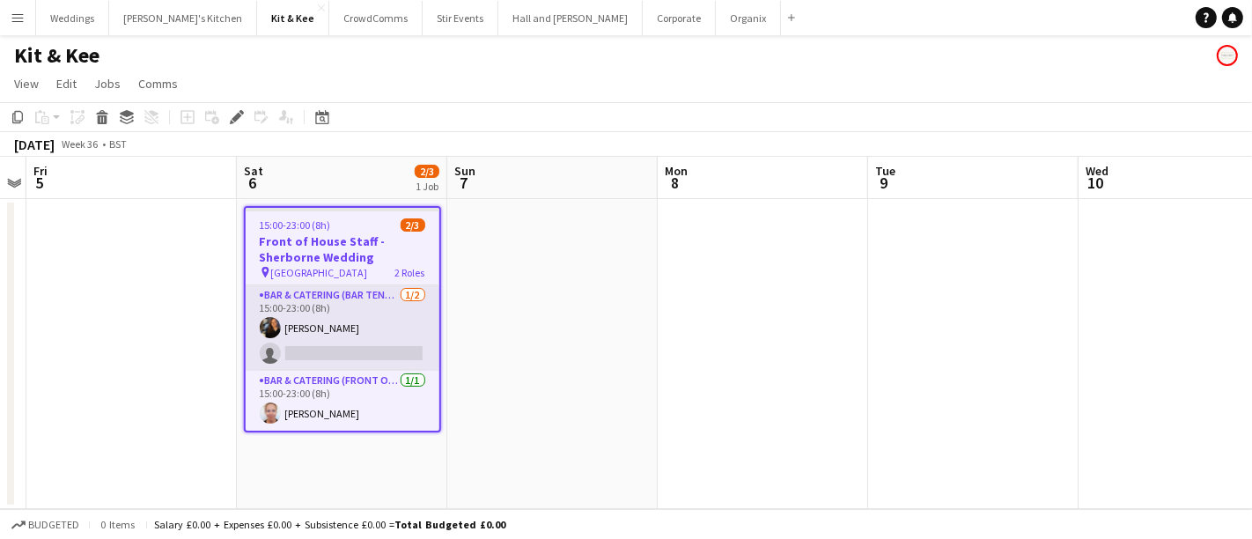
click at [336, 353] on app-card-role "Bar & Catering (Bar Tender) [DATE] 15:00-23:00 (8h) [PERSON_NAME] single-neutra…" at bounding box center [343, 327] width 194 height 85
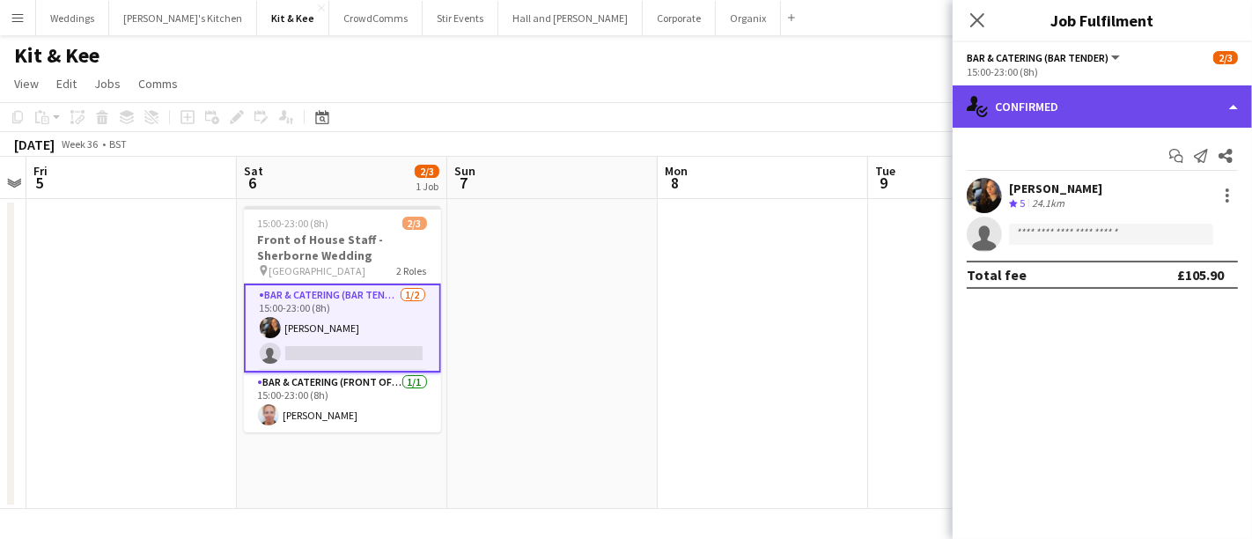
click at [1060, 112] on div "single-neutral-actions-check-2 Confirmed" at bounding box center [1102, 106] width 299 height 42
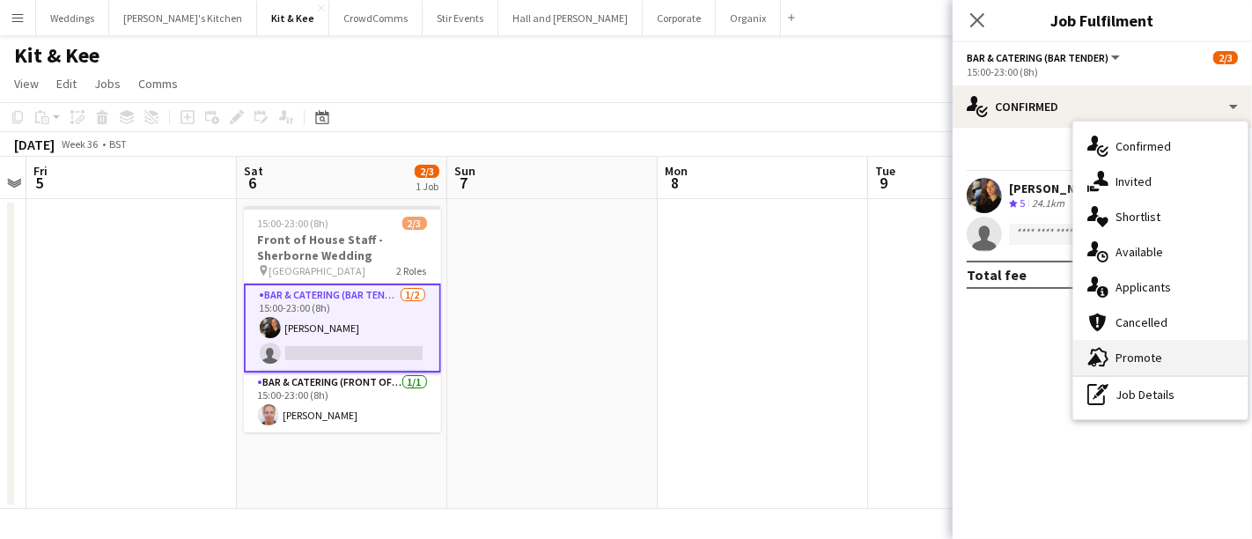
click at [1119, 373] on div "advertising-megaphone Promote" at bounding box center [1161, 357] width 174 height 35
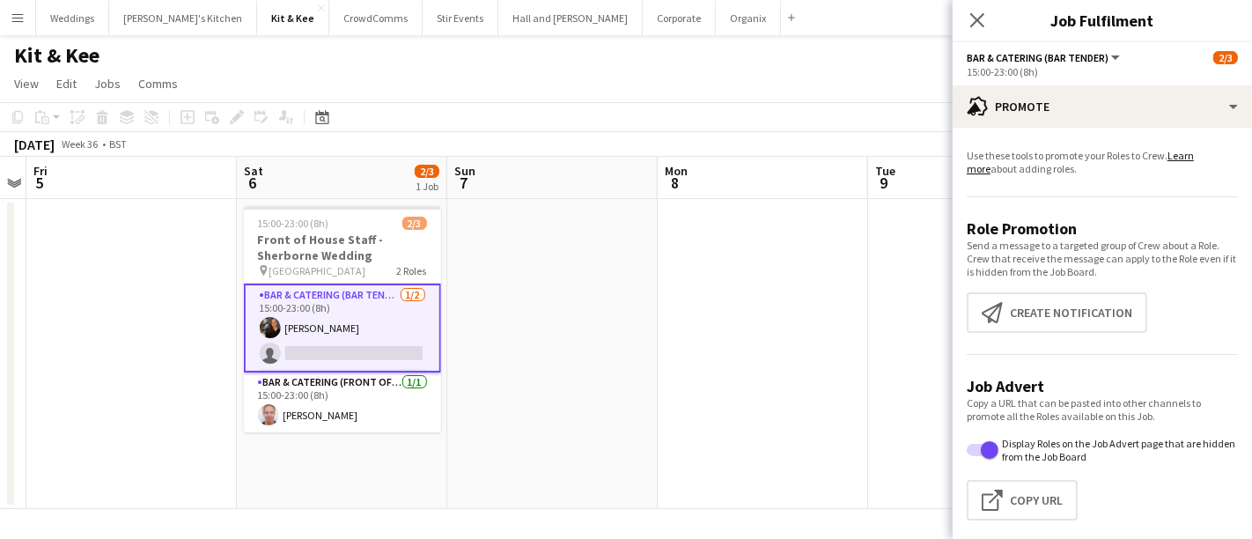
click at [705, 472] on app-date-cell at bounding box center [763, 354] width 210 height 310
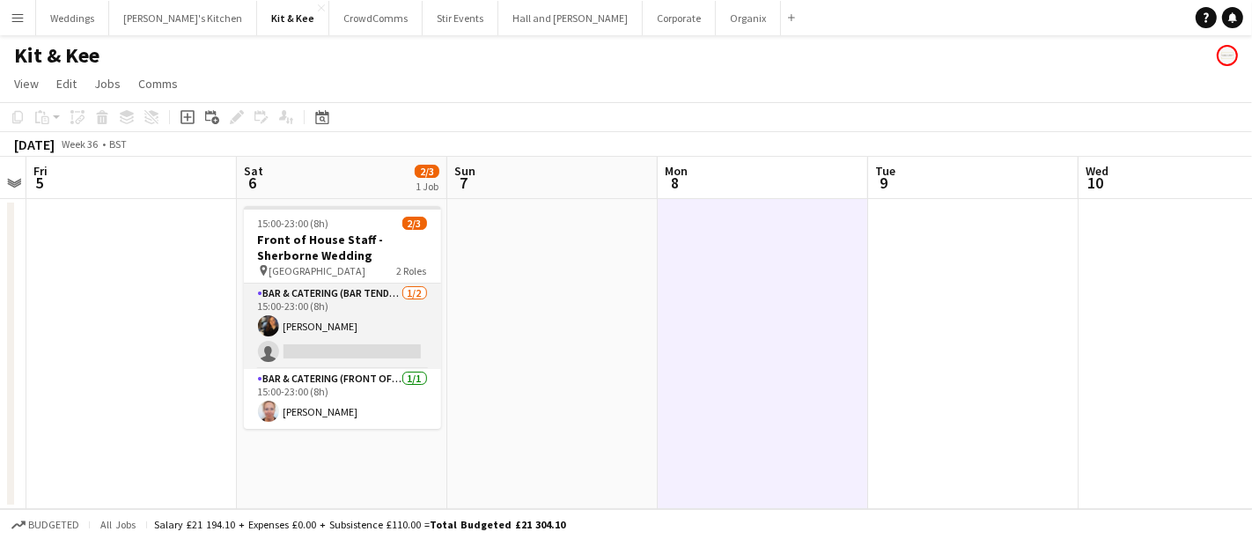
click at [347, 314] on app-card-role "Bar & Catering (Bar Tender) 1/2 15:00-23:00 (8h) Annie Hutchings single-neutral…" at bounding box center [342, 326] width 197 height 85
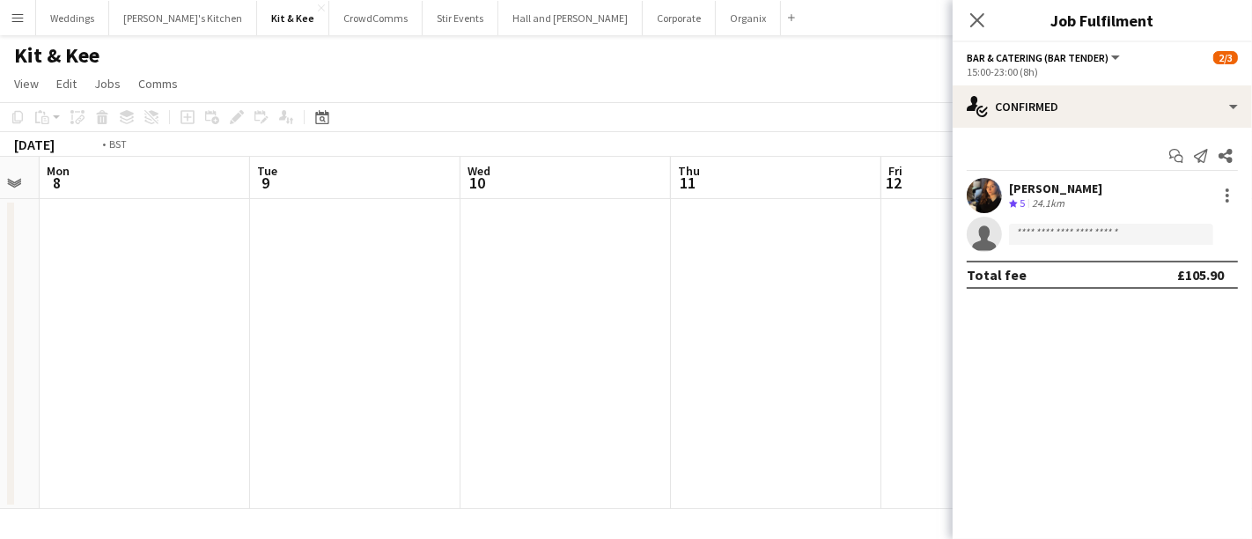
scroll to position [0, 616]
click at [974, 18] on icon "Close pop-in" at bounding box center [977, 19] width 17 height 17
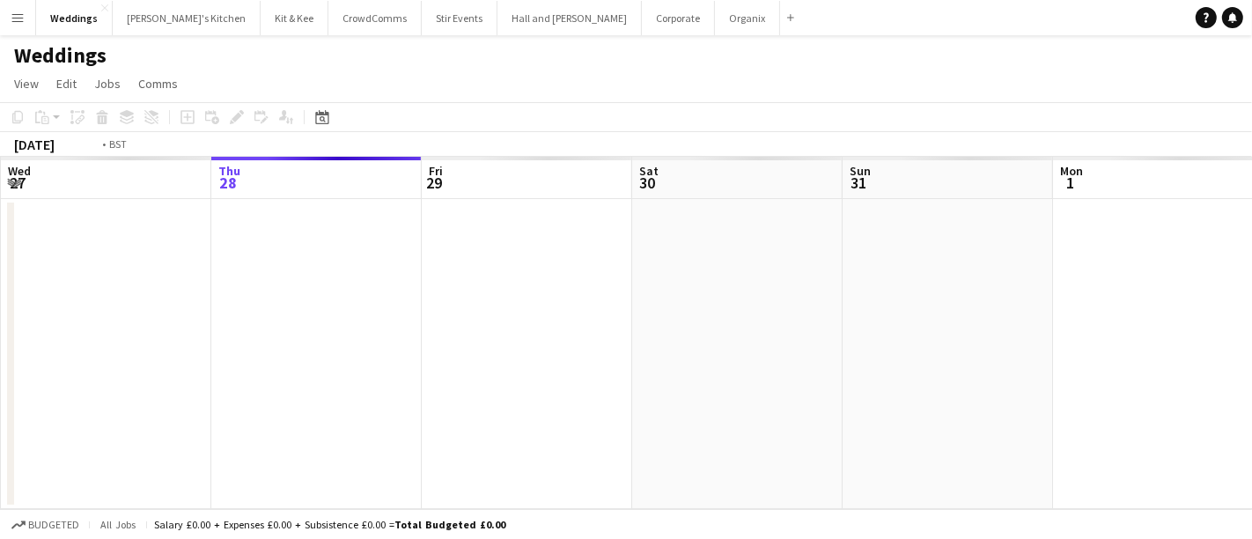
scroll to position [0, 605]
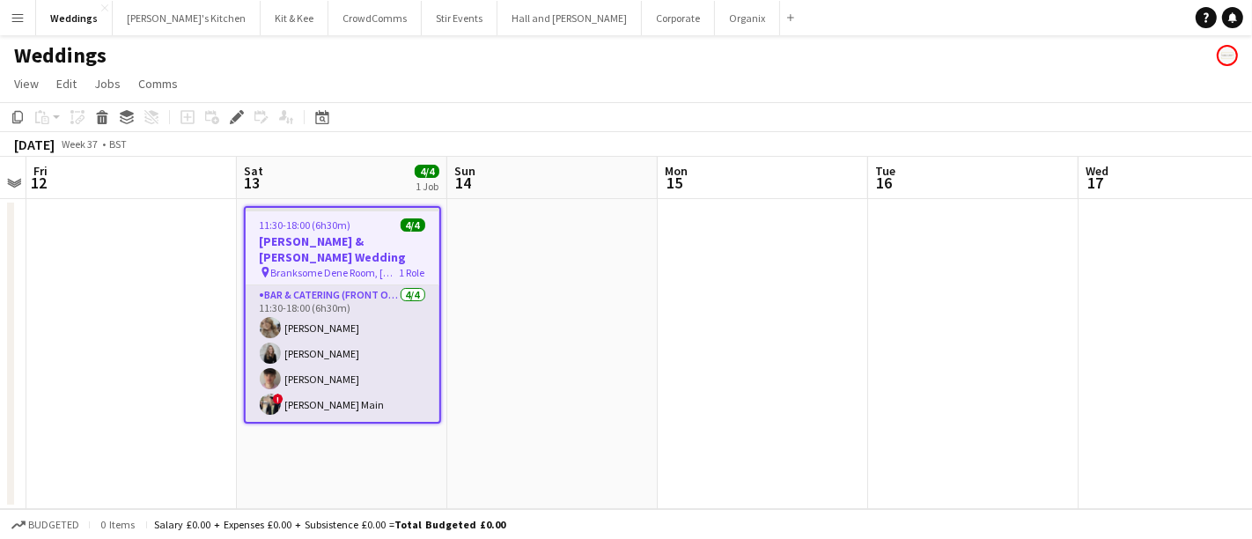
click at [350, 331] on app-card-role "Bar & Catering (Front of House) [DATE] 11:30-18:00 (6h30m) [PERSON_NAME] [PERSO…" at bounding box center [343, 353] width 194 height 137
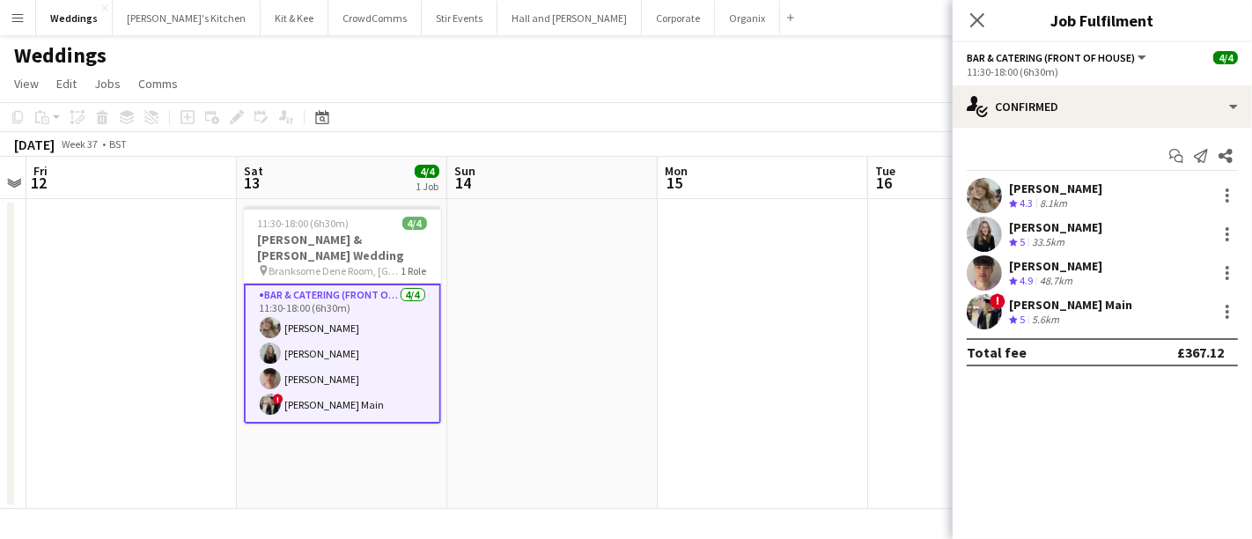
click at [652, 341] on app-date-cell at bounding box center [552, 354] width 210 height 310
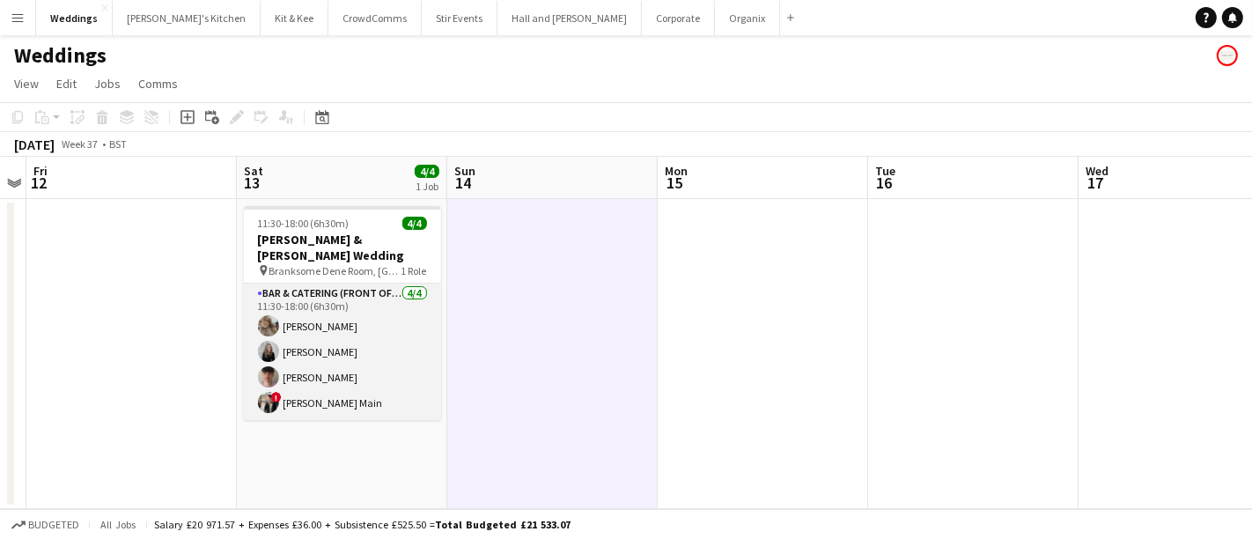
click at [410, 369] on app-card-role "Bar & Catering (Front of House) [DATE] 11:30-18:00 (6h30m) [PERSON_NAME] [PERSO…" at bounding box center [342, 352] width 197 height 137
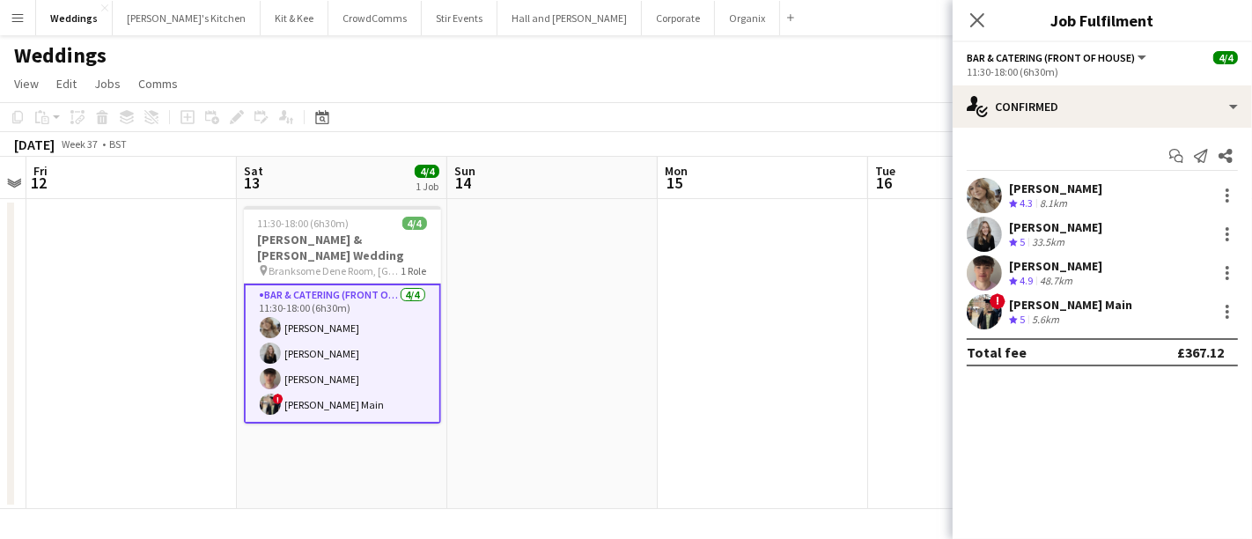
click at [955, 308] on div "! [PERSON_NAME] Main Crew rating 5 5.6km" at bounding box center [1102, 311] width 299 height 35
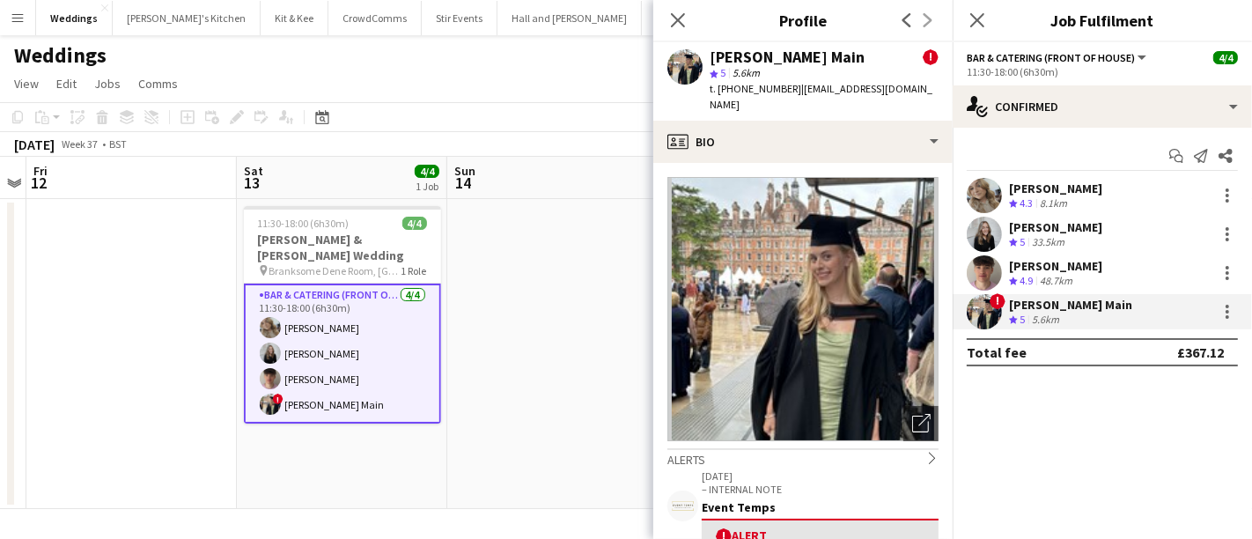
click at [548, 427] on app-date-cell at bounding box center [552, 354] width 210 height 310
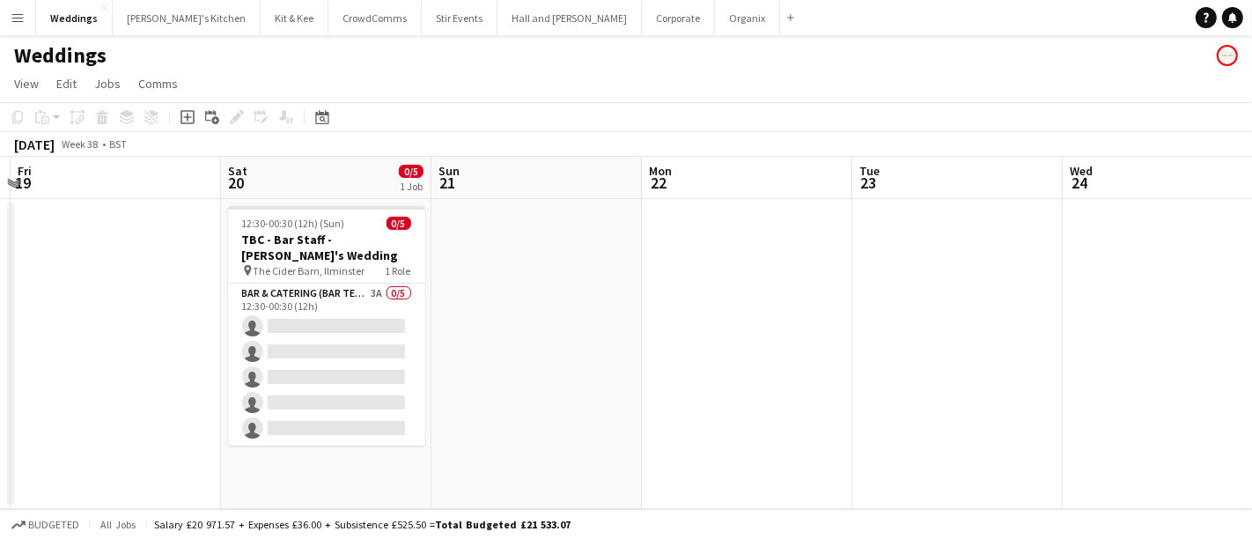
scroll to position [0, 624]
click at [470, 35] on div "Weddings" at bounding box center [626, 51] width 1252 height 33
click at [498, 25] on button "Hall and [PERSON_NAME] Close" at bounding box center [570, 18] width 144 height 34
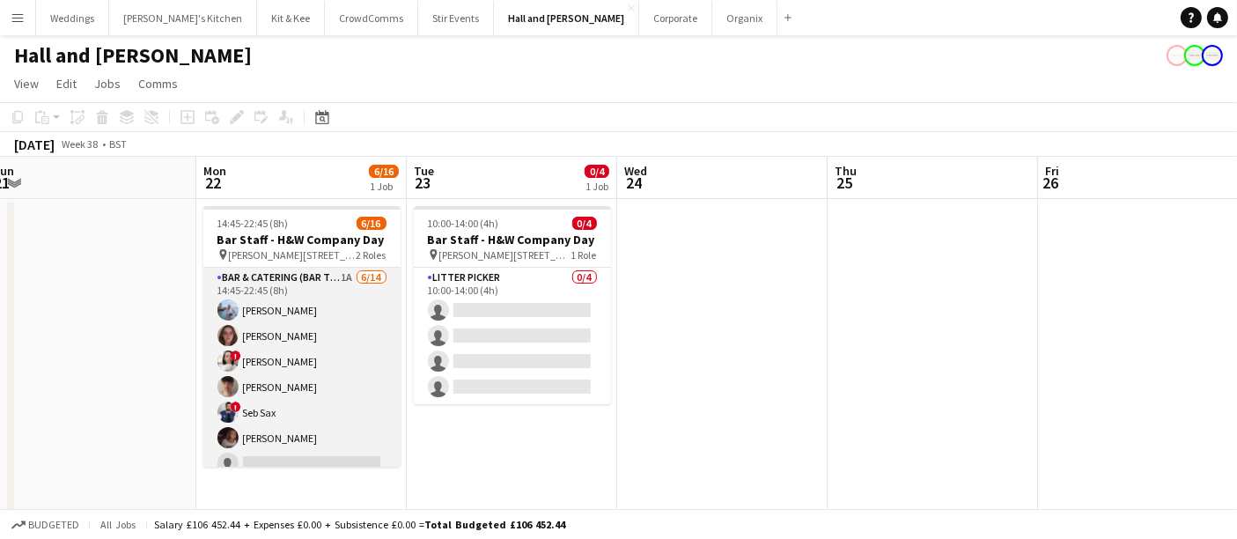
click at [343, 378] on app-card-role "Bar & Catering (Bar Tender) 1A [DATE] 14:45-22:45 (8h) [PERSON_NAME] [PERSON_NA…" at bounding box center [301, 464] width 197 height 392
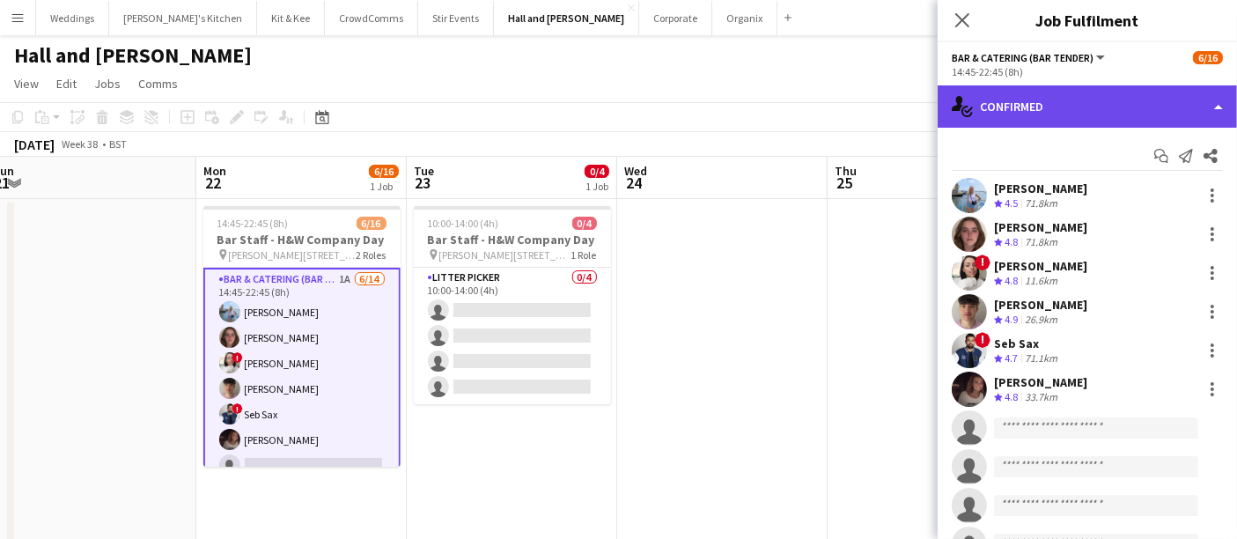
click at [1086, 112] on div "single-neutral-actions-check-2 Confirmed" at bounding box center [1087, 106] width 299 height 42
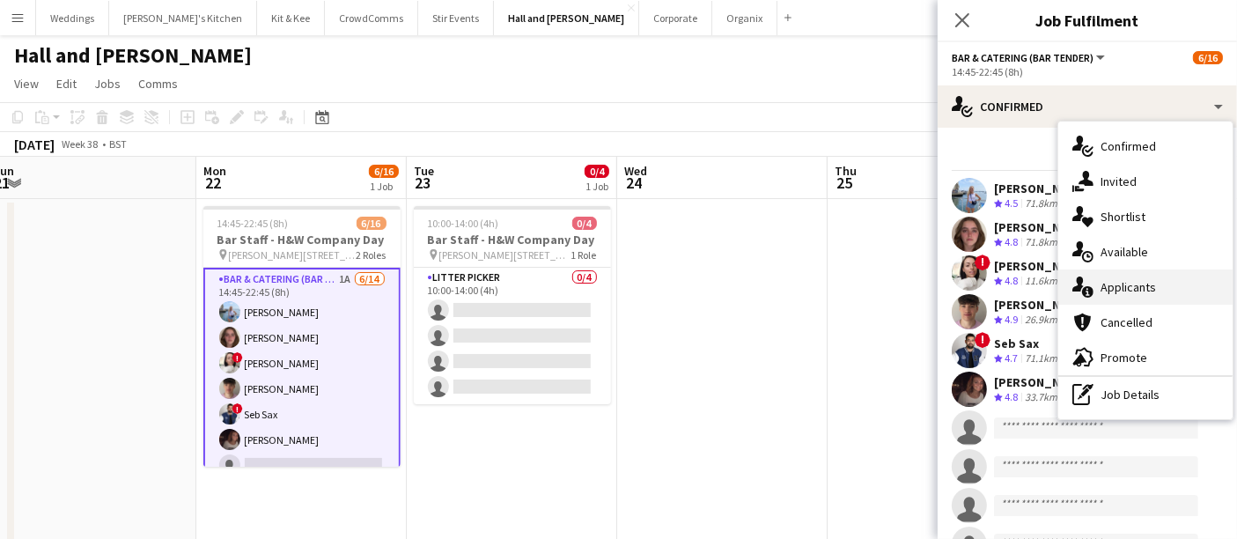
click at [1133, 303] on div "single-neutral-actions-information Applicants" at bounding box center [1146, 286] width 174 height 35
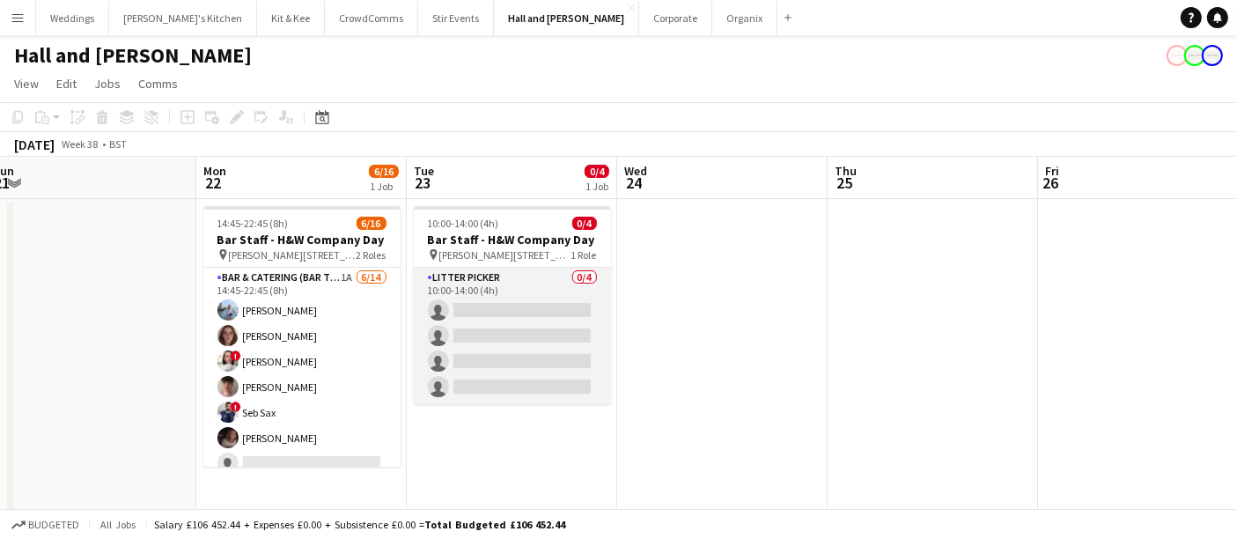
click at [566, 323] on app-card-role "Litter Picker 0/4 10:00-14:00 (4h) single-neutral-actions single-neutral-action…" at bounding box center [512, 336] width 197 height 137
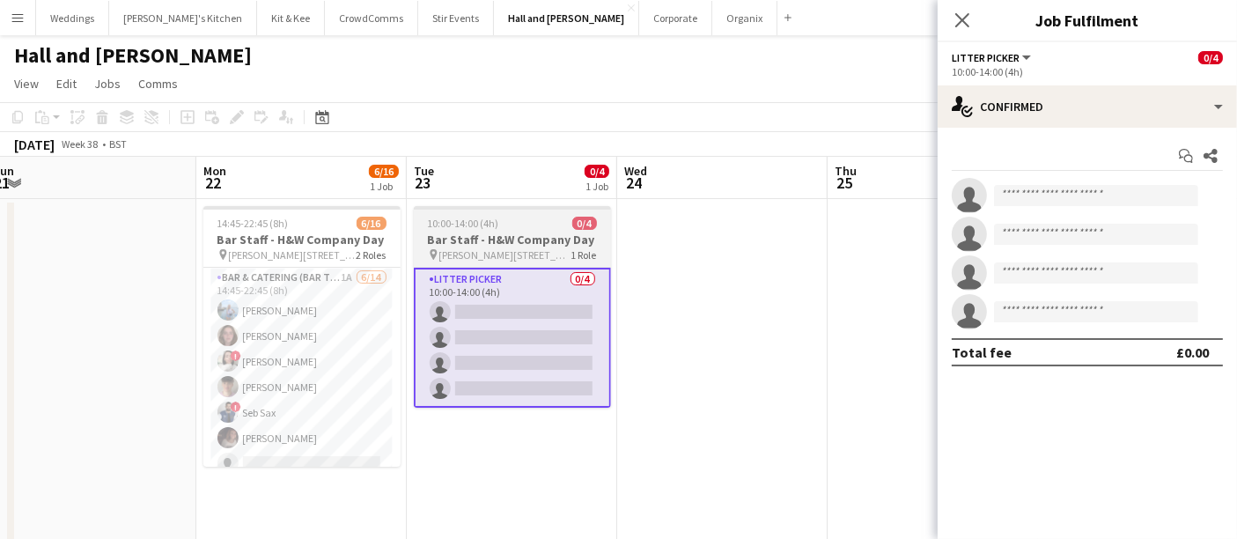
click at [535, 242] on h3 "Bar Staff - H&W Company Day" at bounding box center [512, 240] width 197 height 16
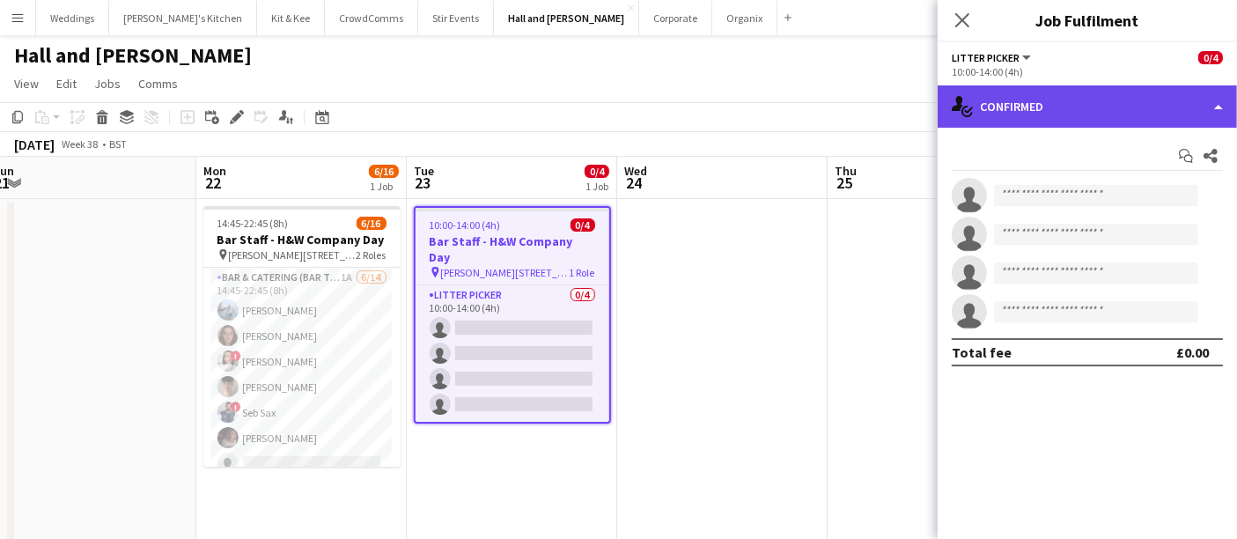
click at [1088, 94] on div "single-neutral-actions-check-2 Confirmed" at bounding box center [1087, 106] width 299 height 42
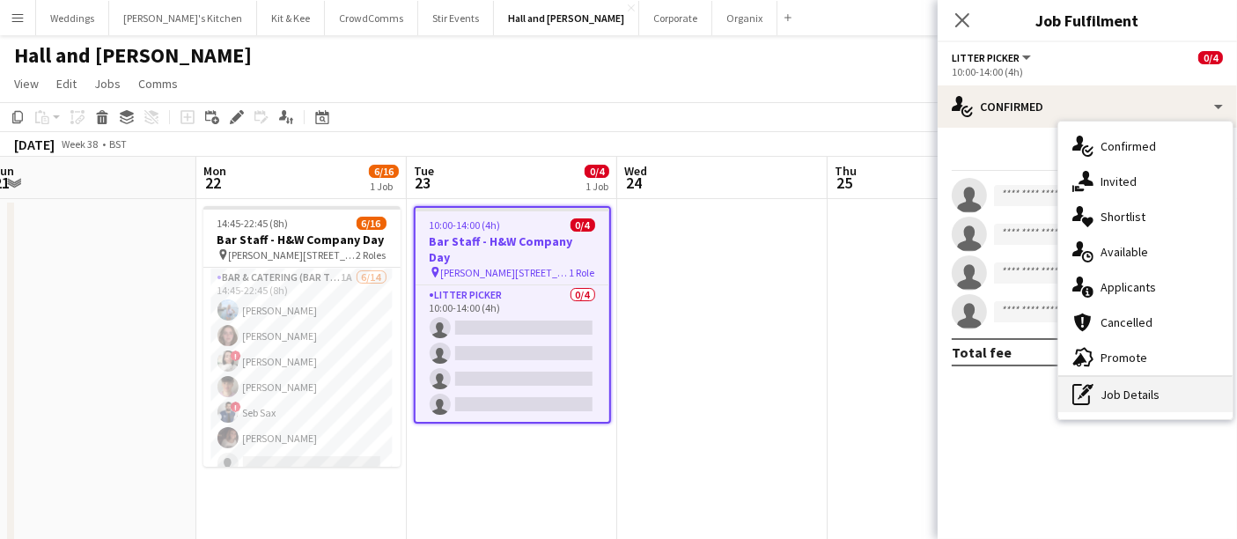
click at [1123, 386] on div "pen-write Job Details" at bounding box center [1146, 394] width 174 height 35
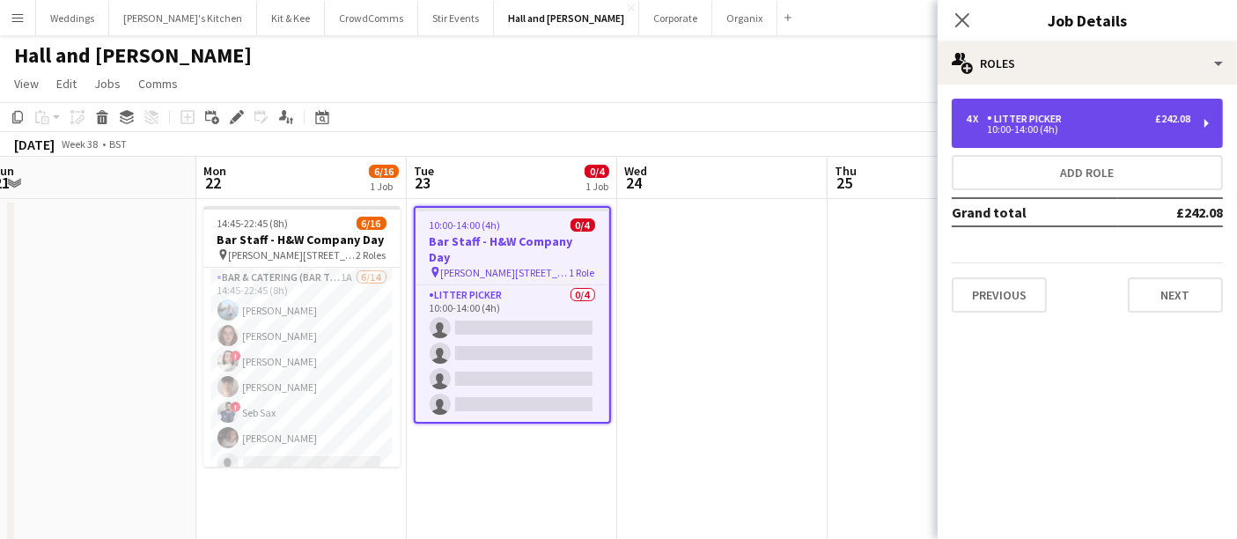
click at [1014, 128] on div "10:00-14:00 (4h)" at bounding box center [1078, 129] width 225 height 9
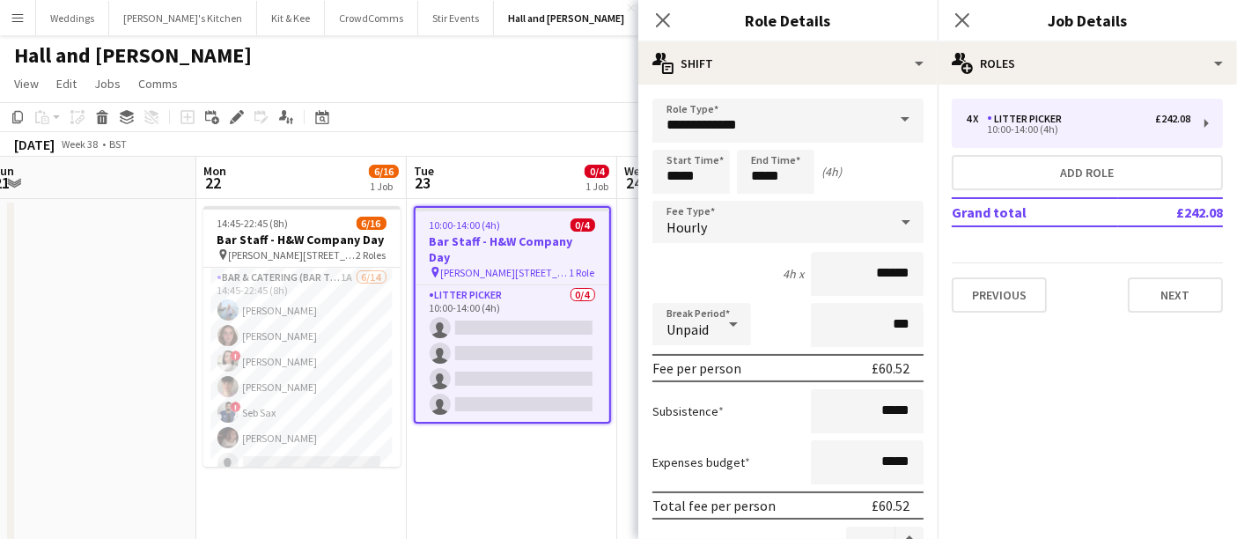
click at [556, 63] on div "Hall and [PERSON_NAME]" at bounding box center [618, 51] width 1237 height 33
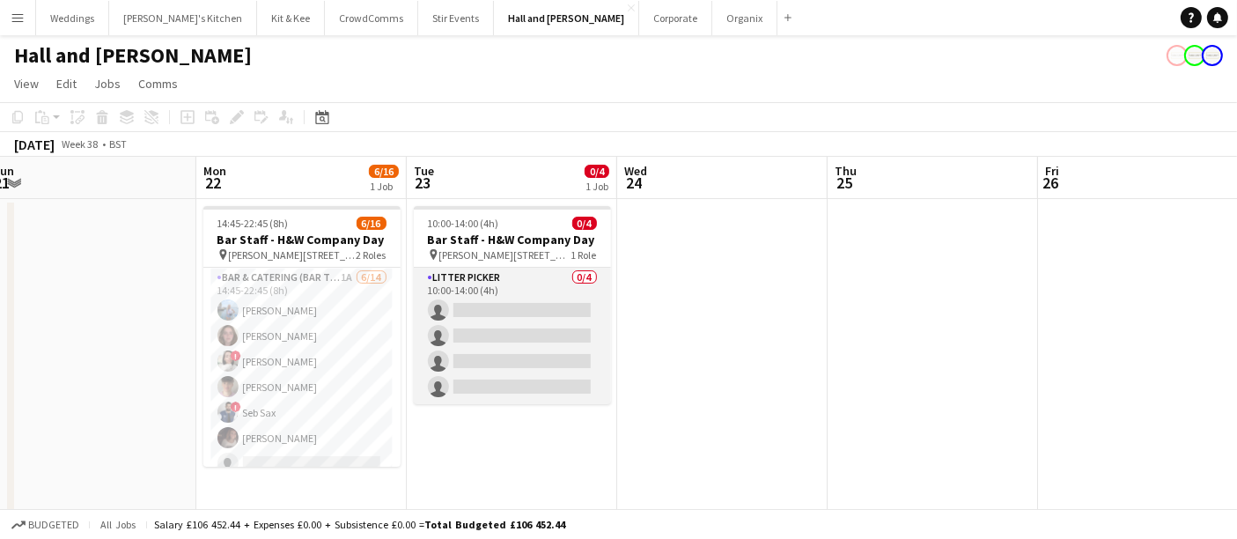
click at [465, 328] on app-card-role "Litter Picker 0/4 10:00-14:00 (4h) single-neutral-actions single-neutral-action…" at bounding box center [512, 336] width 197 height 137
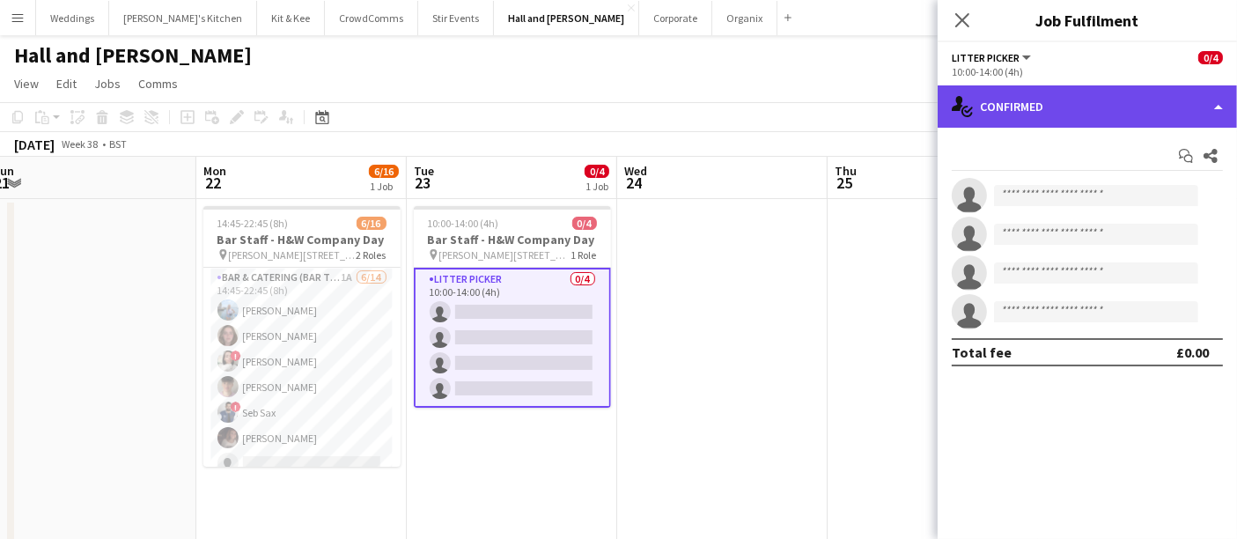
click at [1016, 106] on div "single-neutral-actions-check-2 Confirmed" at bounding box center [1087, 106] width 299 height 42
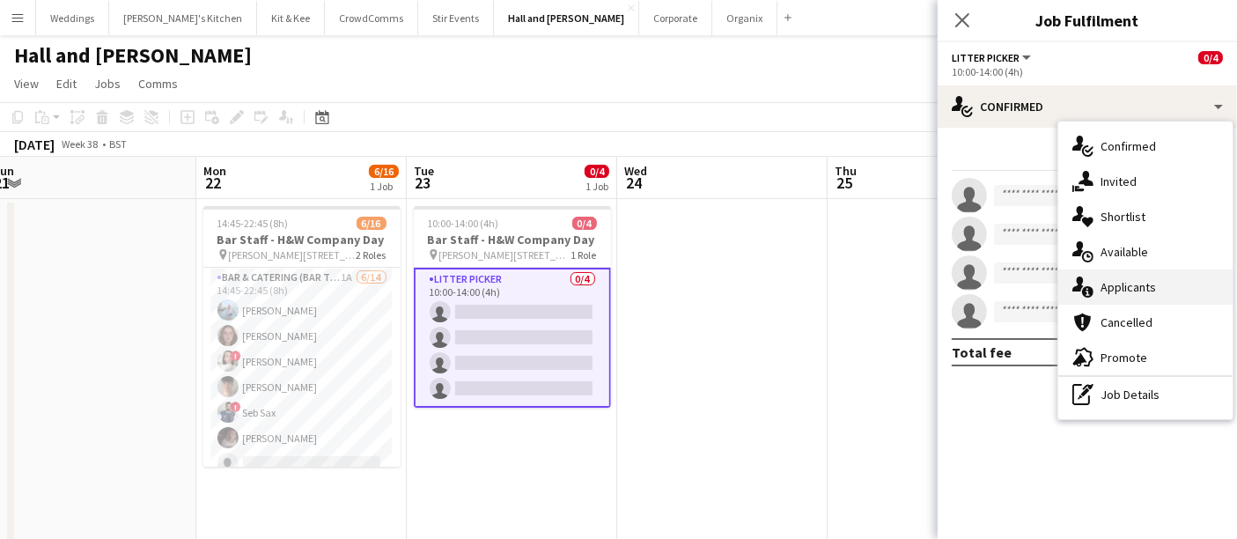
click at [1175, 286] on div "single-neutral-actions-information Applicants" at bounding box center [1146, 286] width 174 height 35
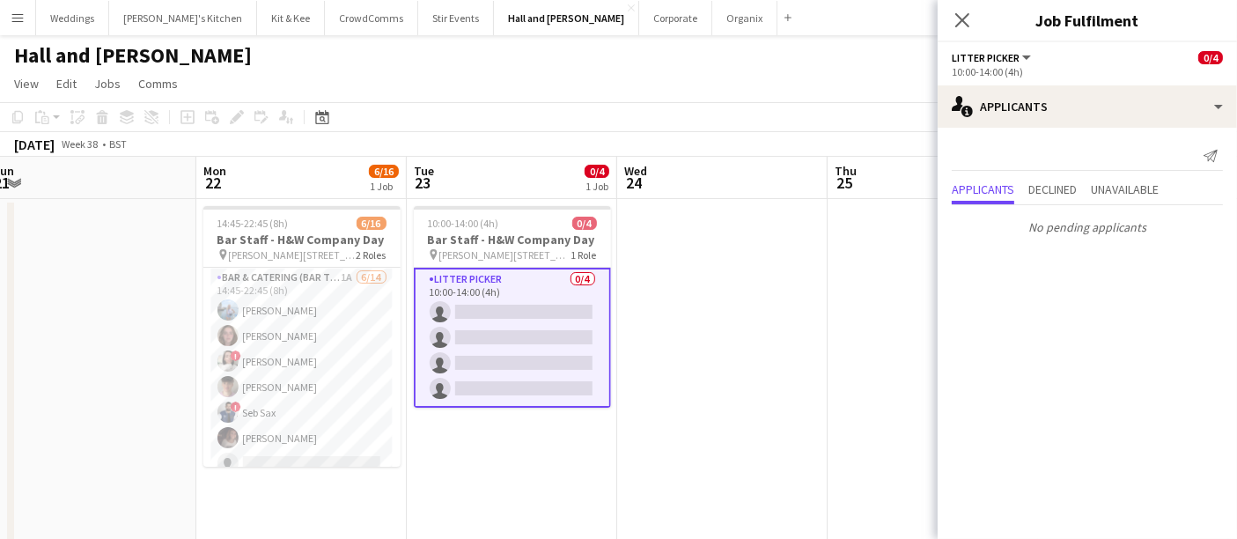
click at [1052, 129] on div "Send notification Applicants Declined Unavailable No pending applicants" at bounding box center [1087, 192] width 299 height 129
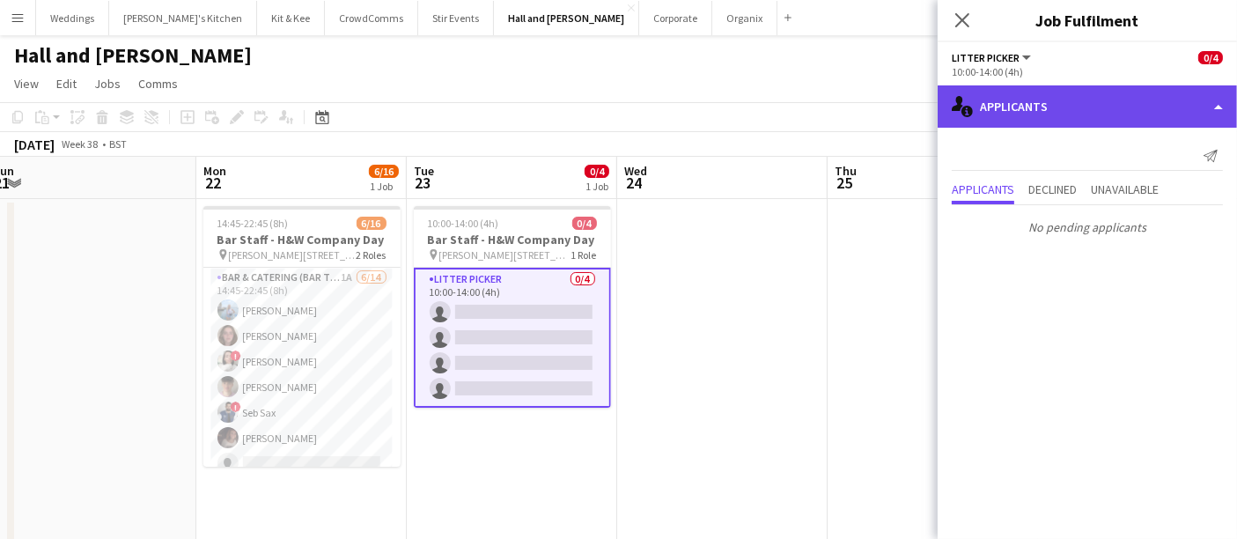
click at [1041, 114] on div "single-neutral-actions-information Applicants" at bounding box center [1087, 106] width 299 height 42
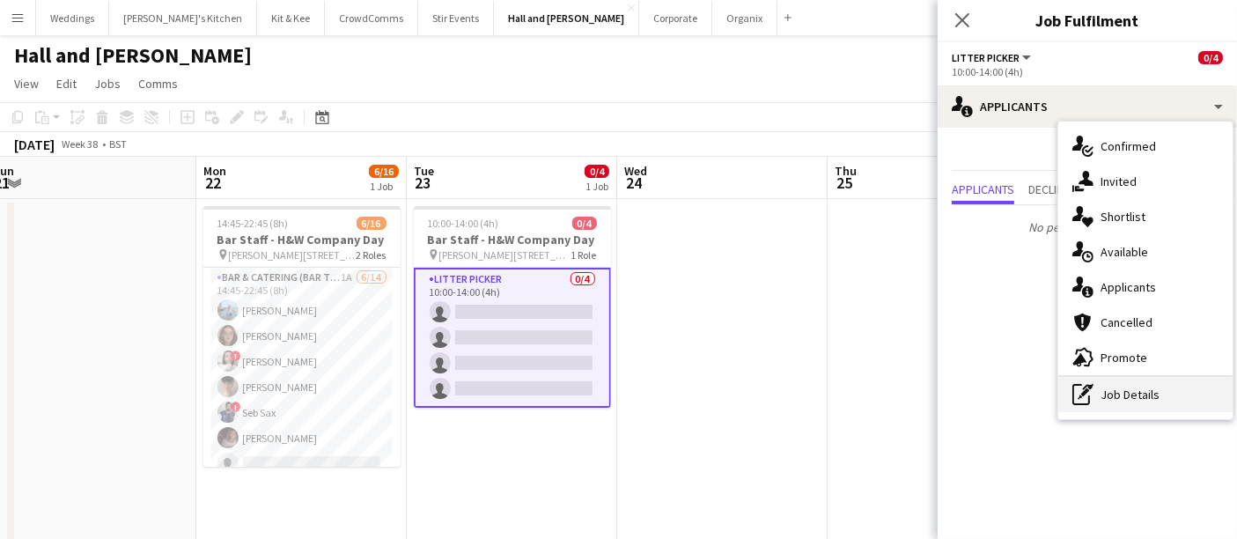
click at [1149, 395] on div "pen-write Job Details" at bounding box center [1146, 394] width 174 height 35
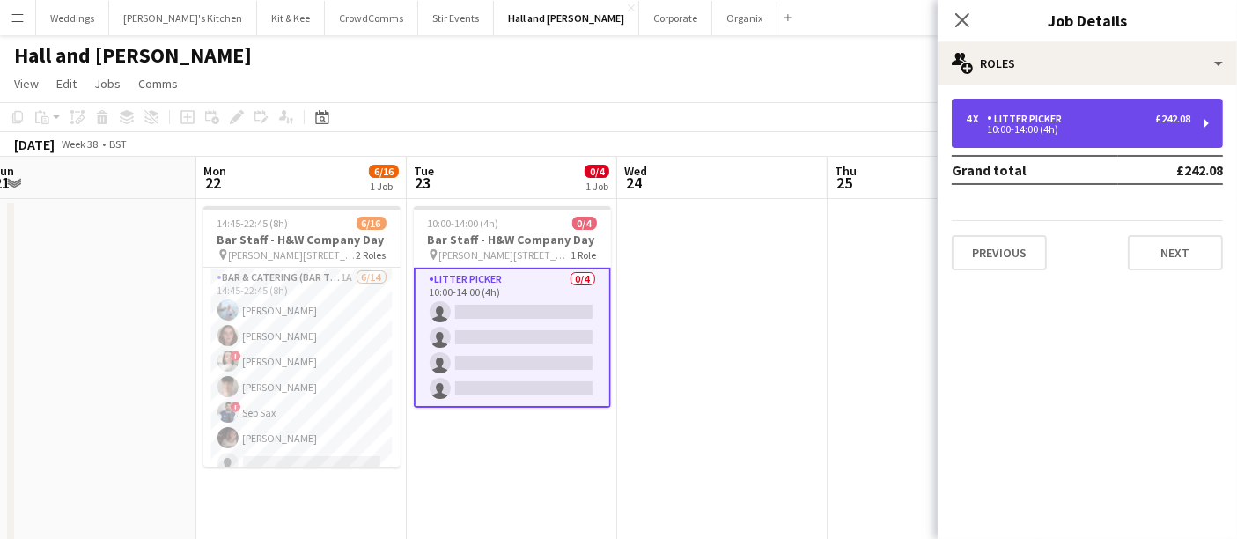
click at [1045, 147] on div "4 x Litter Picker £242.08 10:00-14:00 (4h)" at bounding box center [1087, 123] width 271 height 49
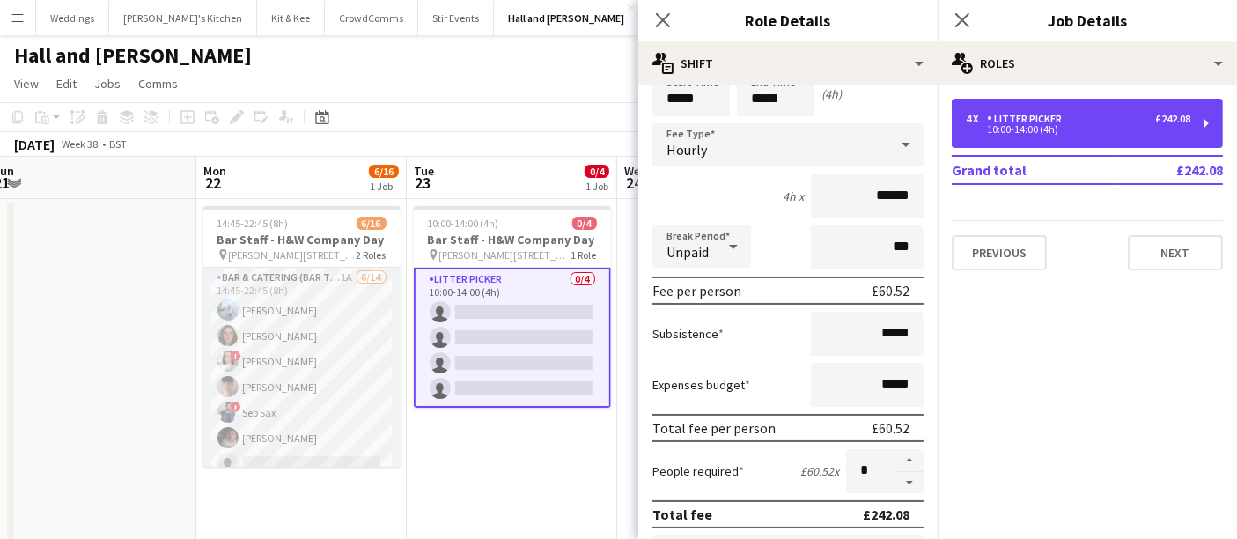
scroll to position [277, 0]
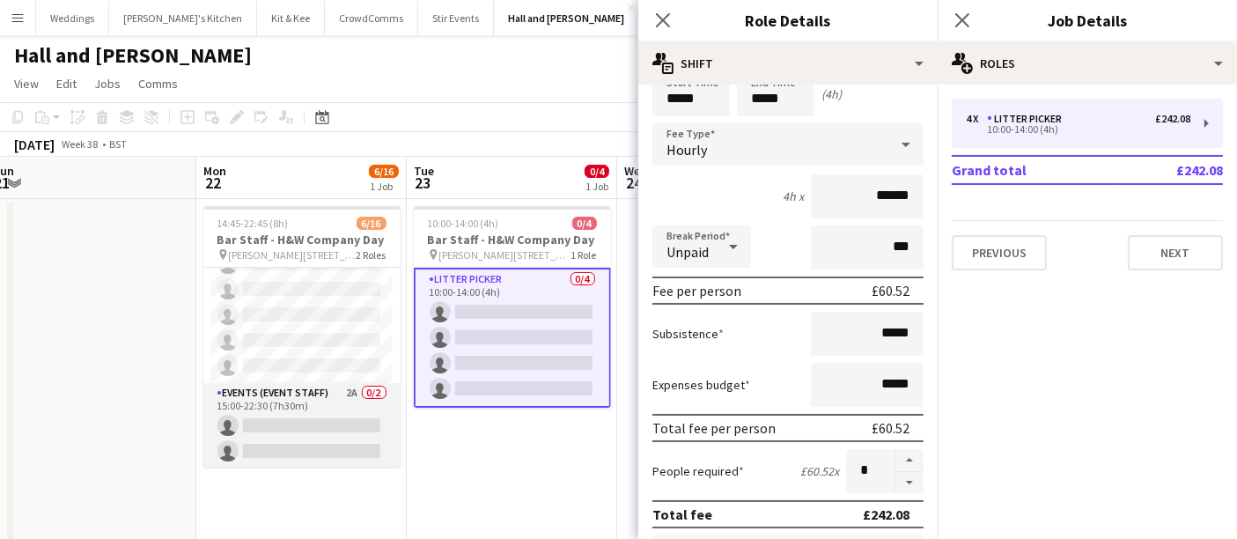
click at [289, 450] on app-card-role "Events (Event Staff) 2A 0/2 15:00-22:30 (7h30m) single-neutral-actions single-n…" at bounding box center [301, 425] width 197 height 85
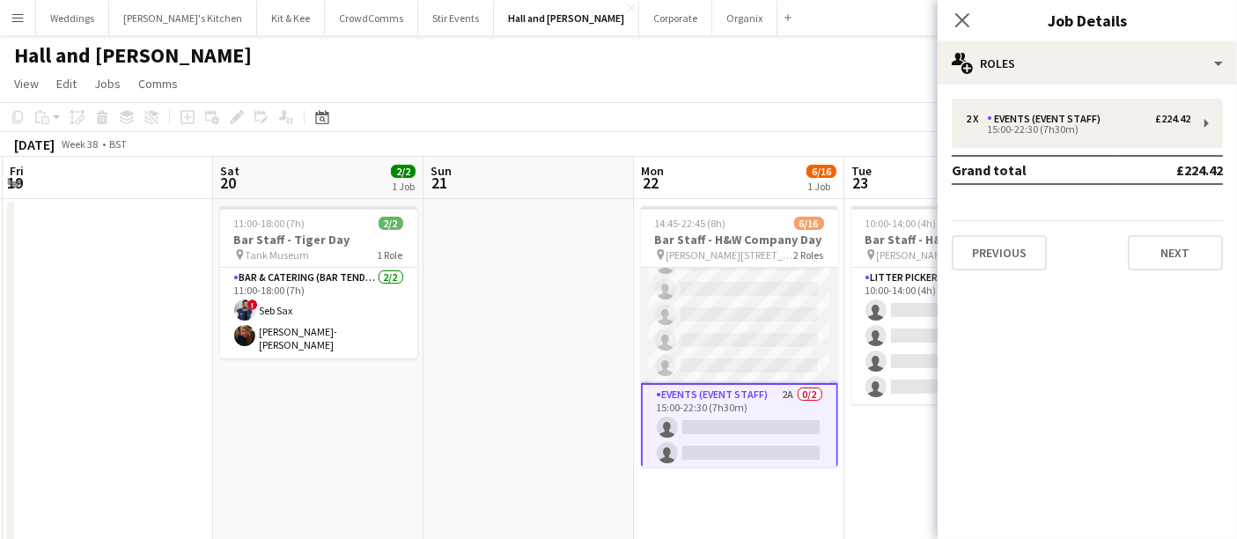
scroll to position [0, 0]
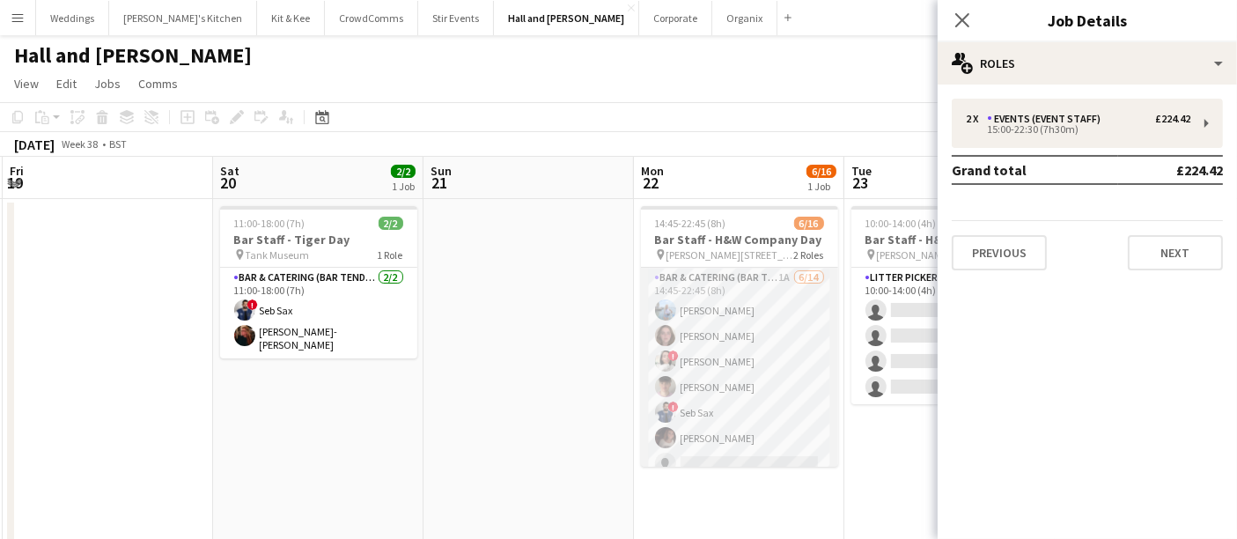
click at [742, 336] on app-card-role "Bar & Catering (Bar Tender) 1A [DATE] 14:45-22:45 (8h) [PERSON_NAME] [PERSON_NA…" at bounding box center [739, 464] width 197 height 392
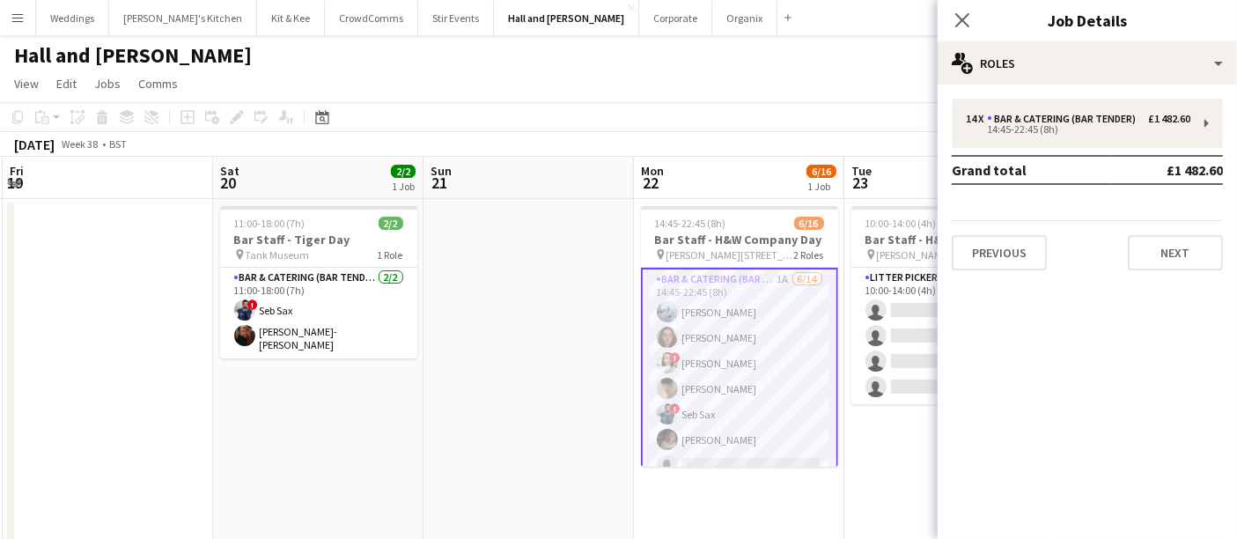
click at [755, 312] on app-card-role "Bar & Catering (Bar Tender) 1A [DATE] 14:45-22:45 (8h) [PERSON_NAME] [PERSON_NA…" at bounding box center [739, 465] width 197 height 395
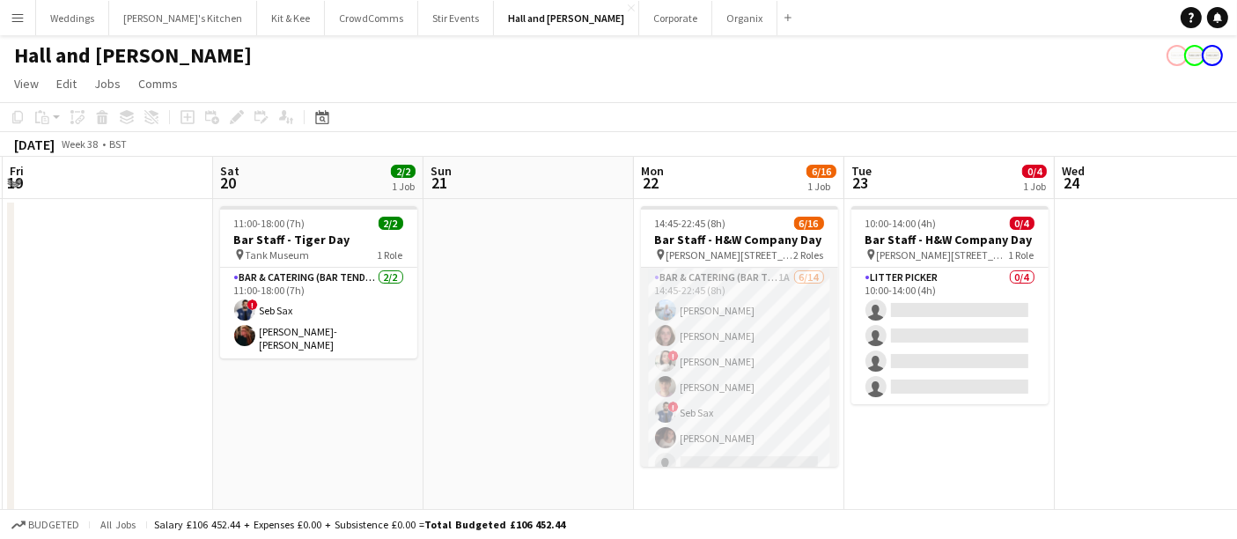
click at [729, 325] on app-card-role "Bar & Catering (Bar Tender) 1A [DATE] 14:45-22:45 (8h) [PERSON_NAME] [PERSON_NA…" at bounding box center [739, 464] width 197 height 392
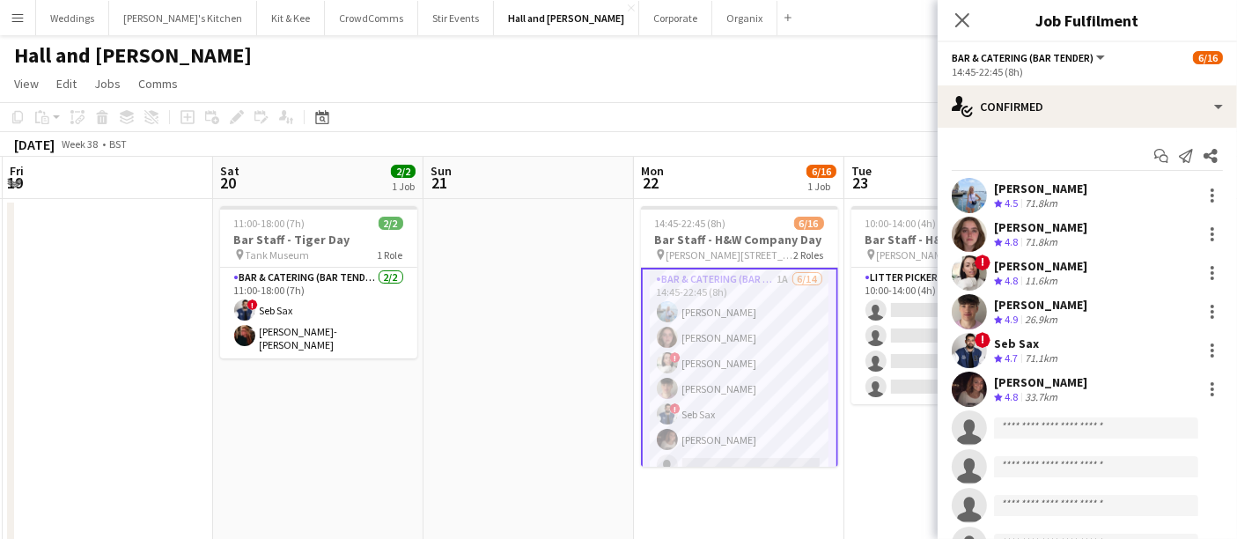
click at [986, 207] on div at bounding box center [969, 195] width 35 height 35
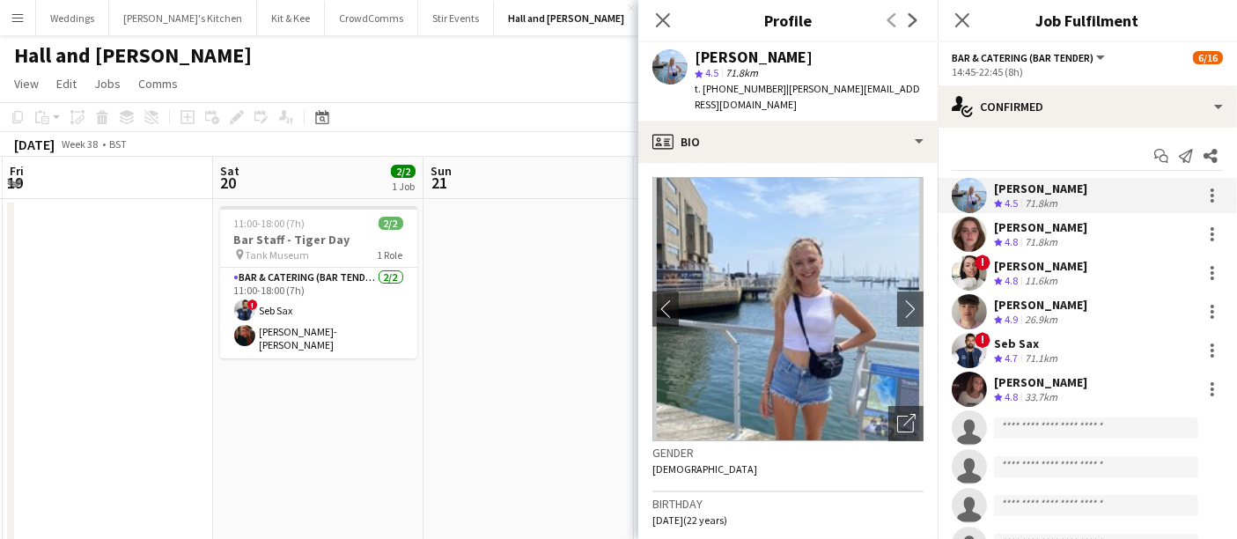
click at [969, 243] on app-user-avatar at bounding box center [969, 234] width 35 height 35
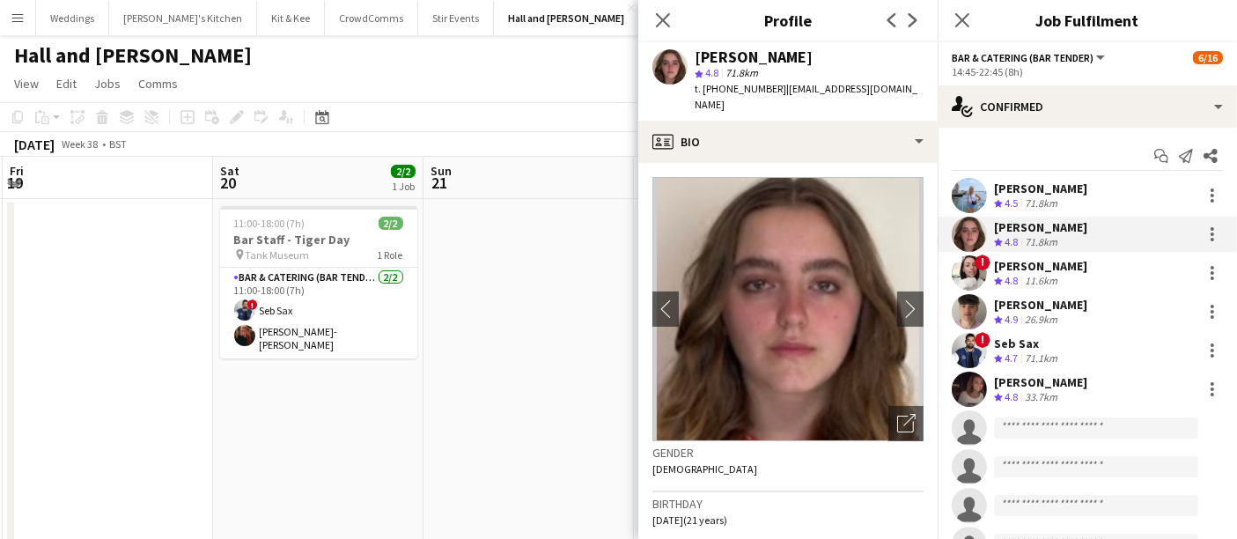
click at [977, 407] on div "[PERSON_NAME] Crew rating 4.5 71.8km [PERSON_NAME] Crew rating 4.8 71.8km ! [PE…" at bounding box center [1087, 447] width 299 height 539
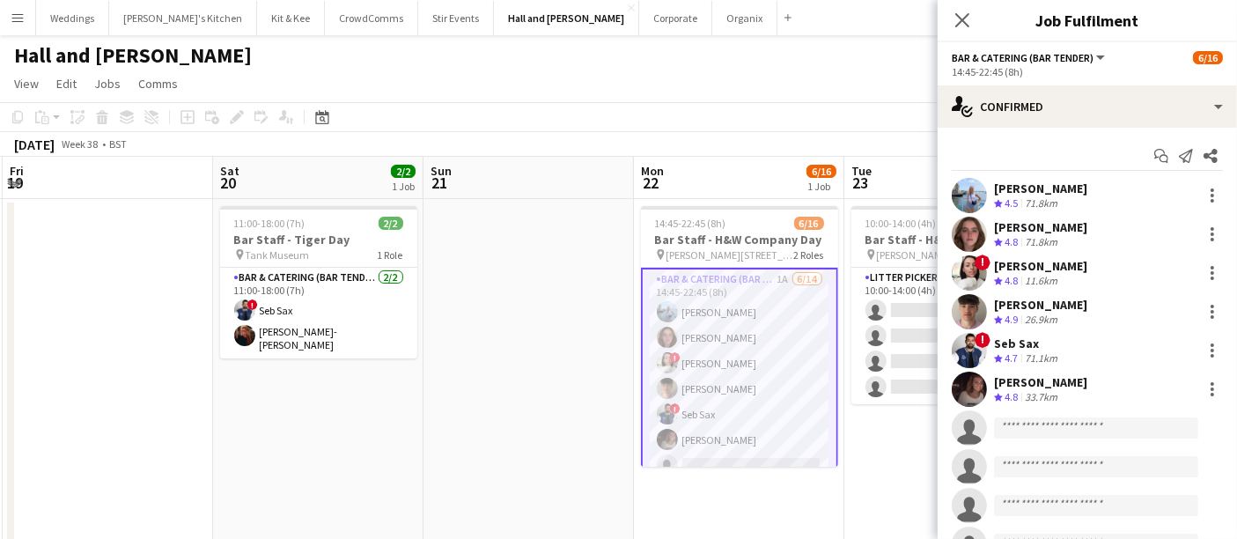
click at [963, 372] on div at bounding box center [969, 389] width 35 height 35
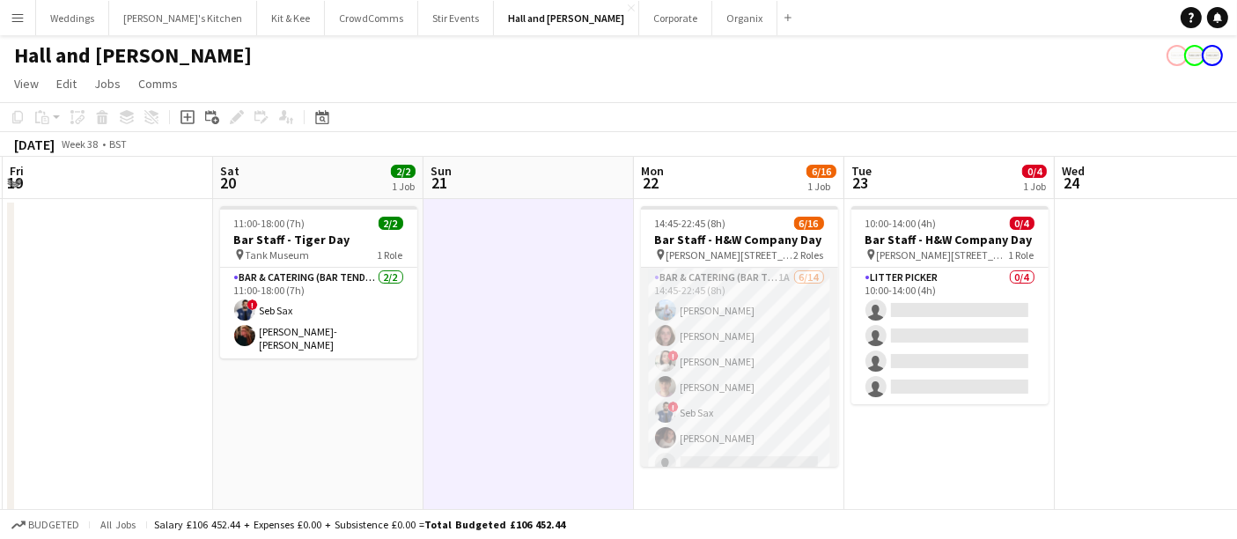
scroll to position [277, 0]
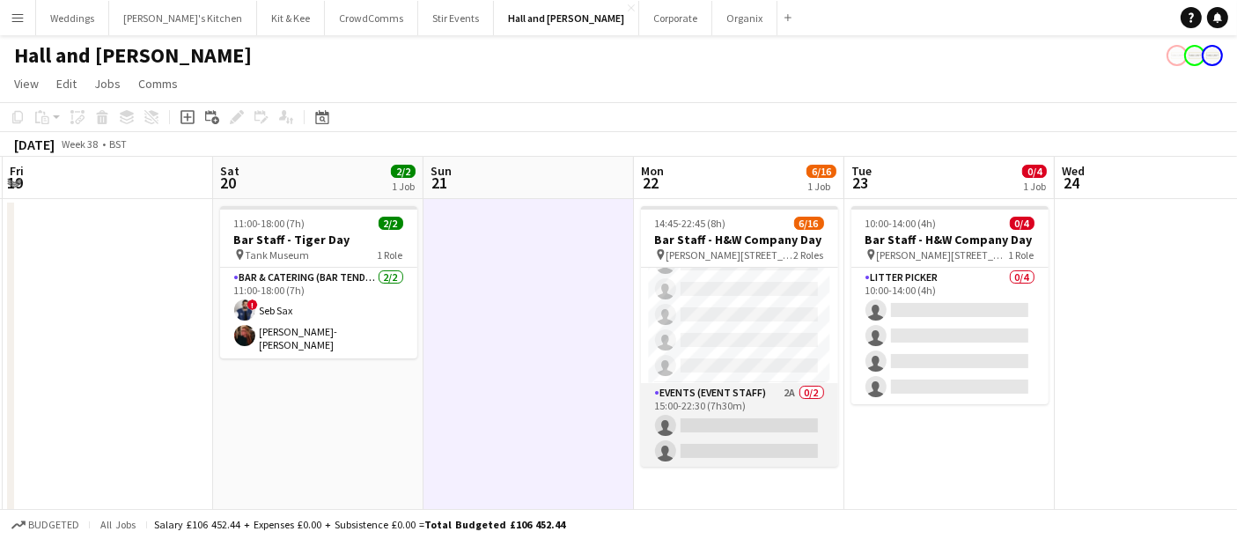
click at [736, 434] on app-card-role "Events (Event Staff) 2A 0/2 15:00-22:30 (7h30m) single-neutral-actions single-n…" at bounding box center [739, 425] width 197 height 85
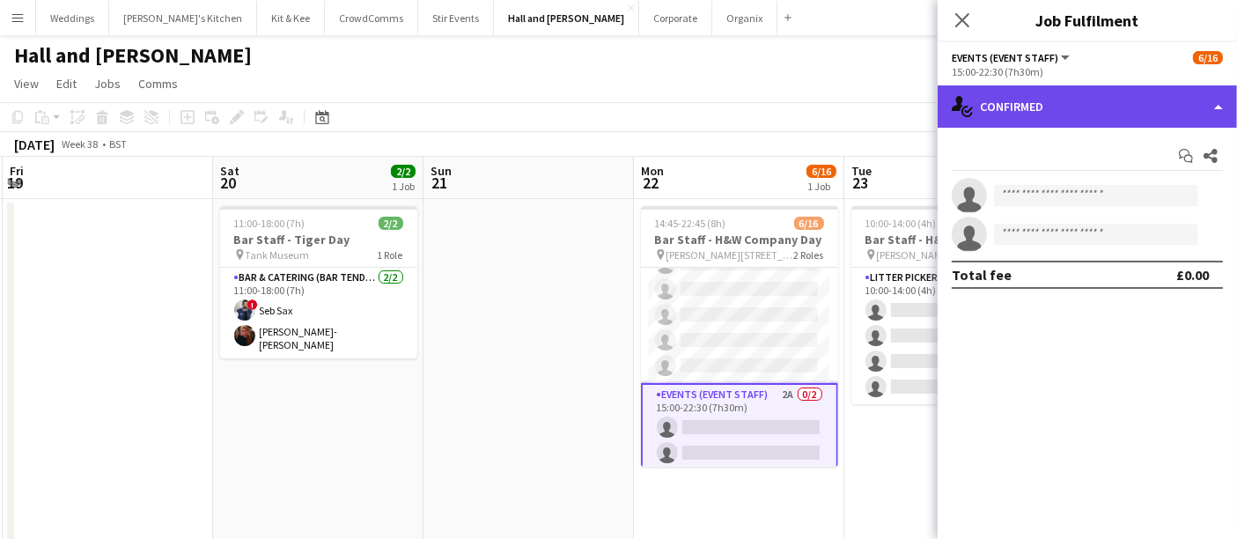
click at [1097, 107] on div "single-neutral-actions-check-2 Confirmed" at bounding box center [1087, 106] width 299 height 42
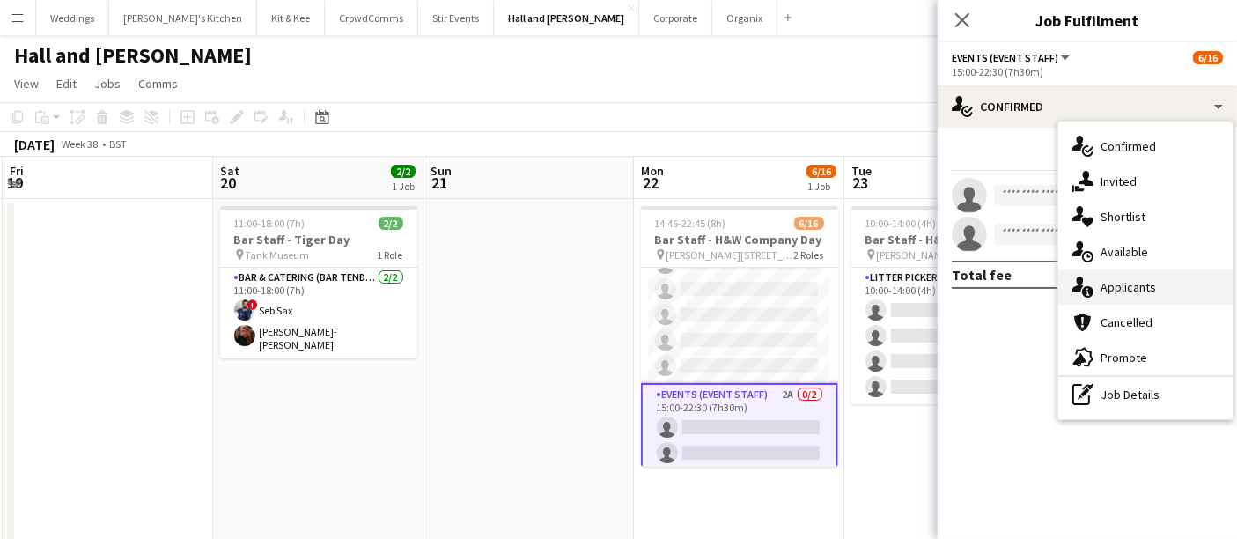
click at [1132, 297] on div "single-neutral-actions-information Applicants" at bounding box center [1146, 286] width 174 height 35
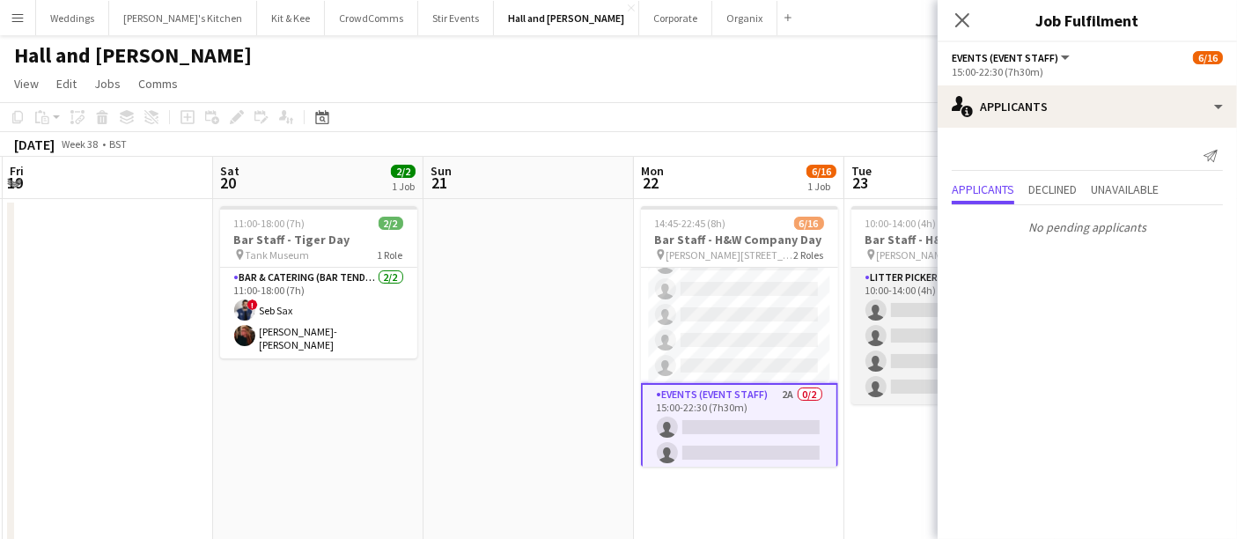
click at [878, 365] on app-card-role "Litter Picker 0/4 10:00-14:00 (4h) single-neutral-actions single-neutral-action…" at bounding box center [950, 336] width 197 height 137
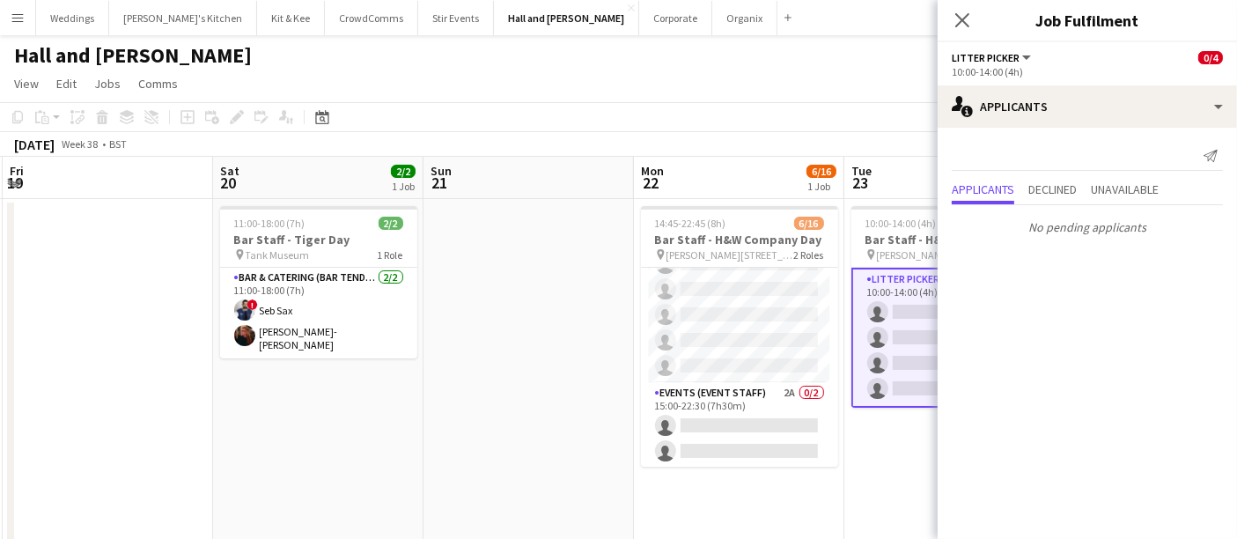
click at [788, 74] on app-page-menu "View Day view expanded Day view collapsed Month view Date picker Jump to [DATE]…" at bounding box center [618, 85] width 1237 height 33
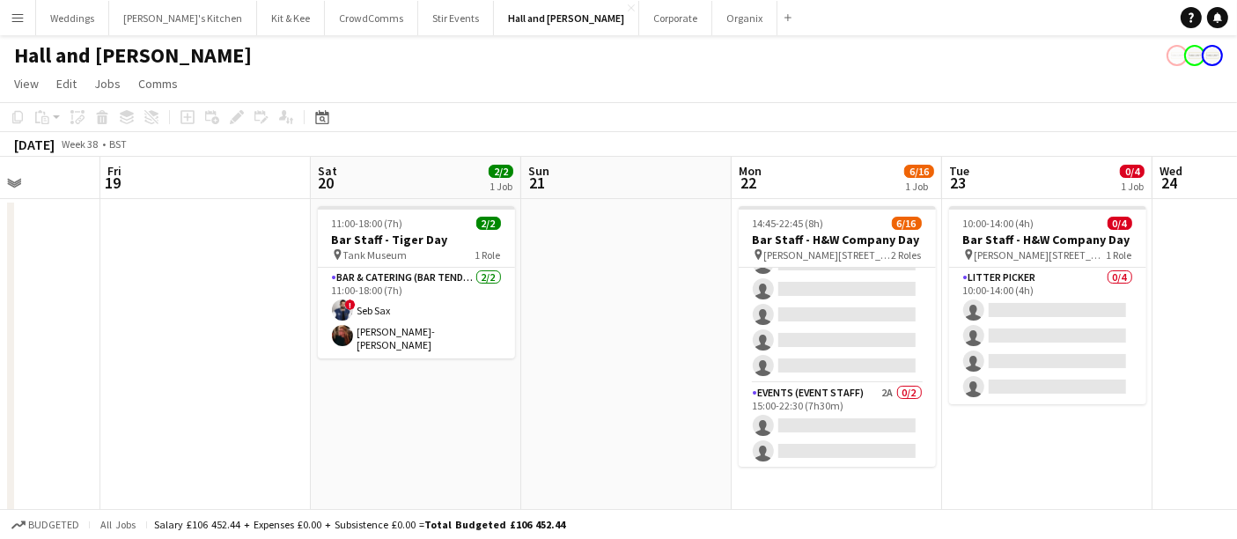
scroll to position [0, 431]
